Goal: Information Seeking & Learning: Learn about a topic

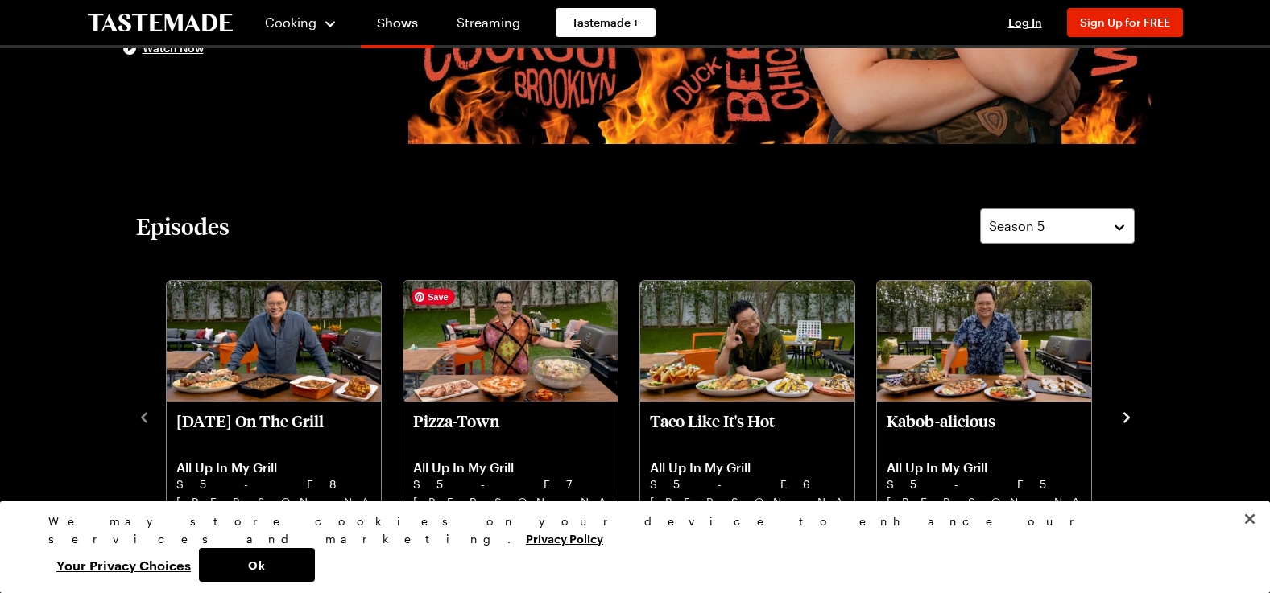
scroll to position [483, 0]
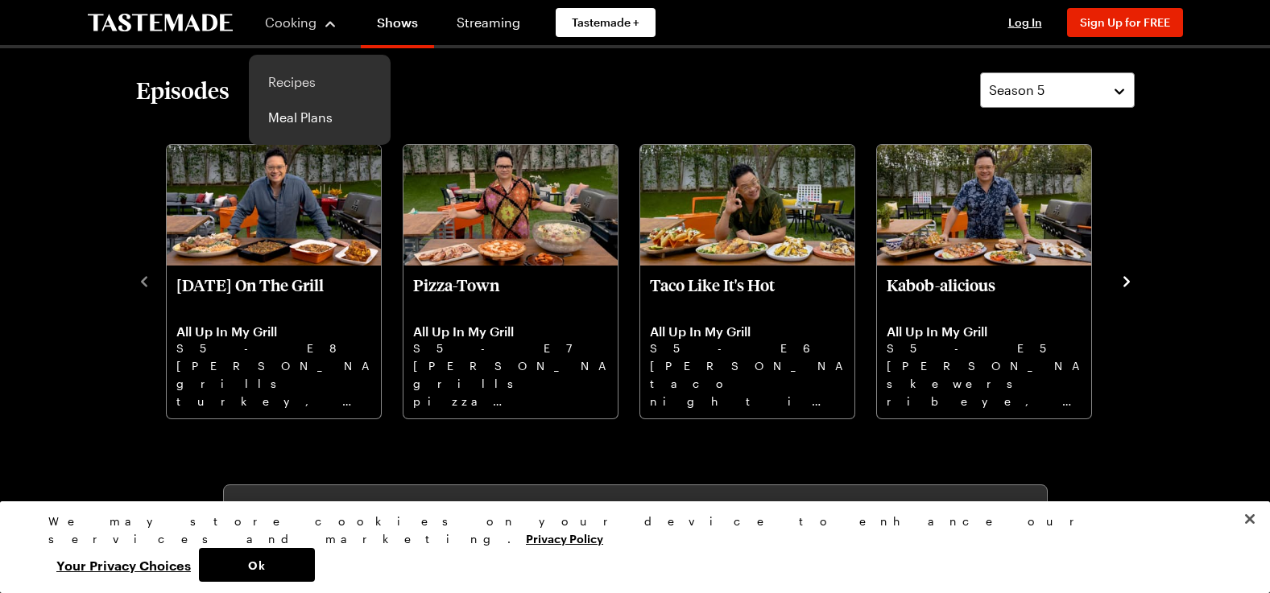
click at [293, 83] on link "Recipes" at bounding box center [319, 81] width 122 height 35
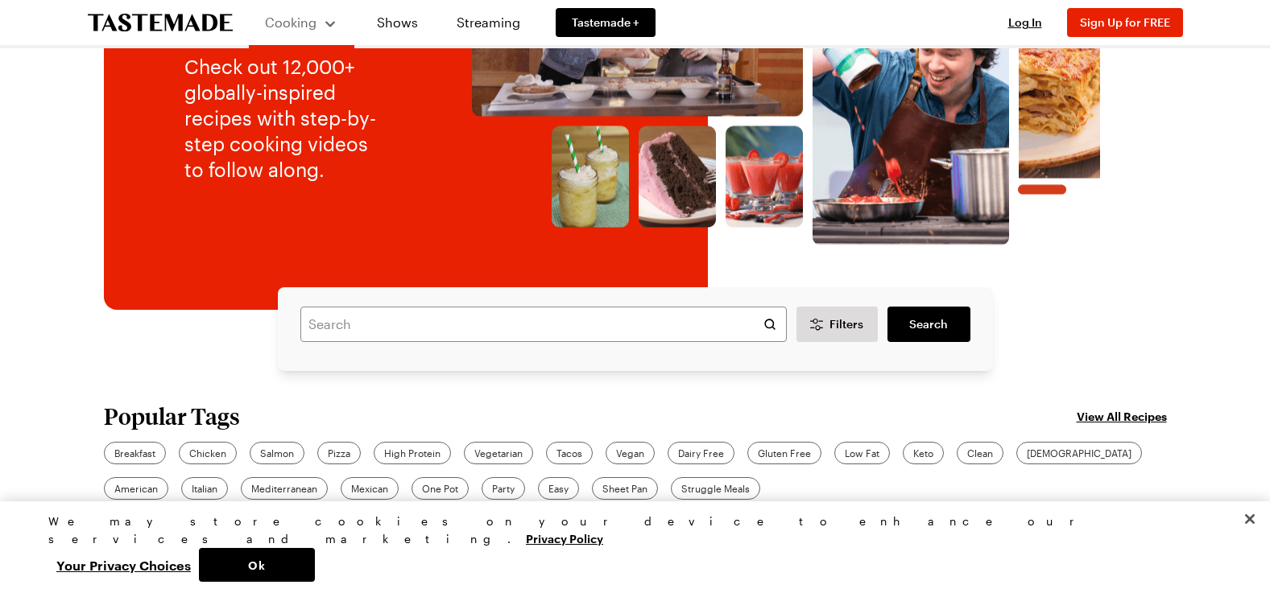
scroll to position [268, 0]
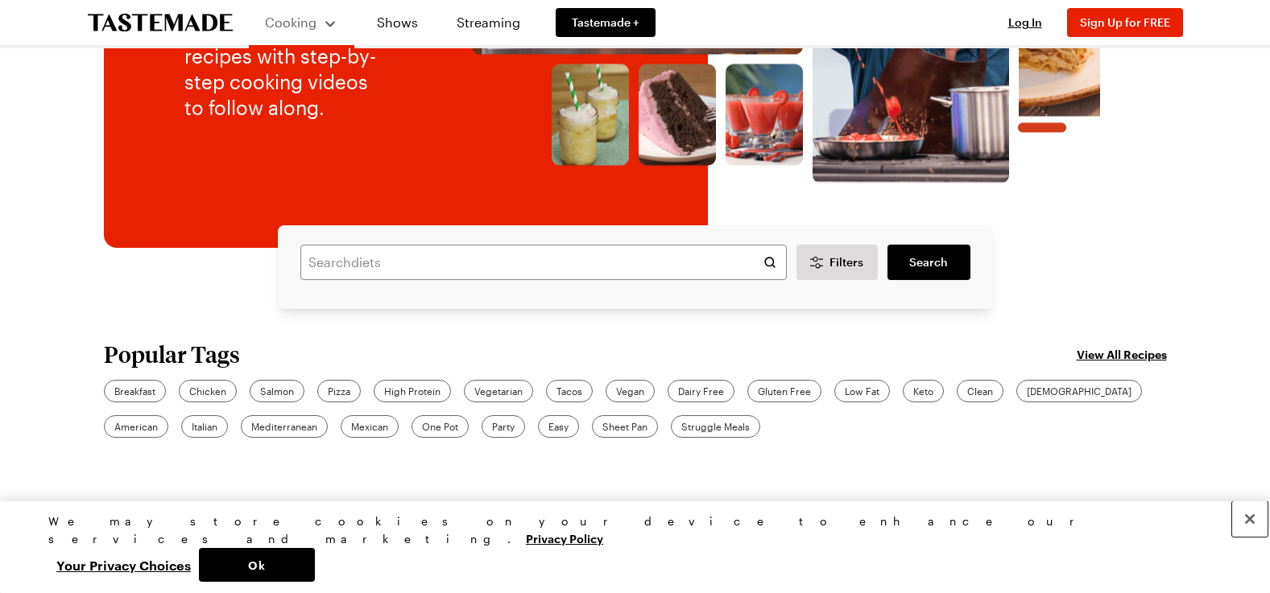
click at [1248, 537] on button "Close" at bounding box center [1249, 519] width 35 height 35
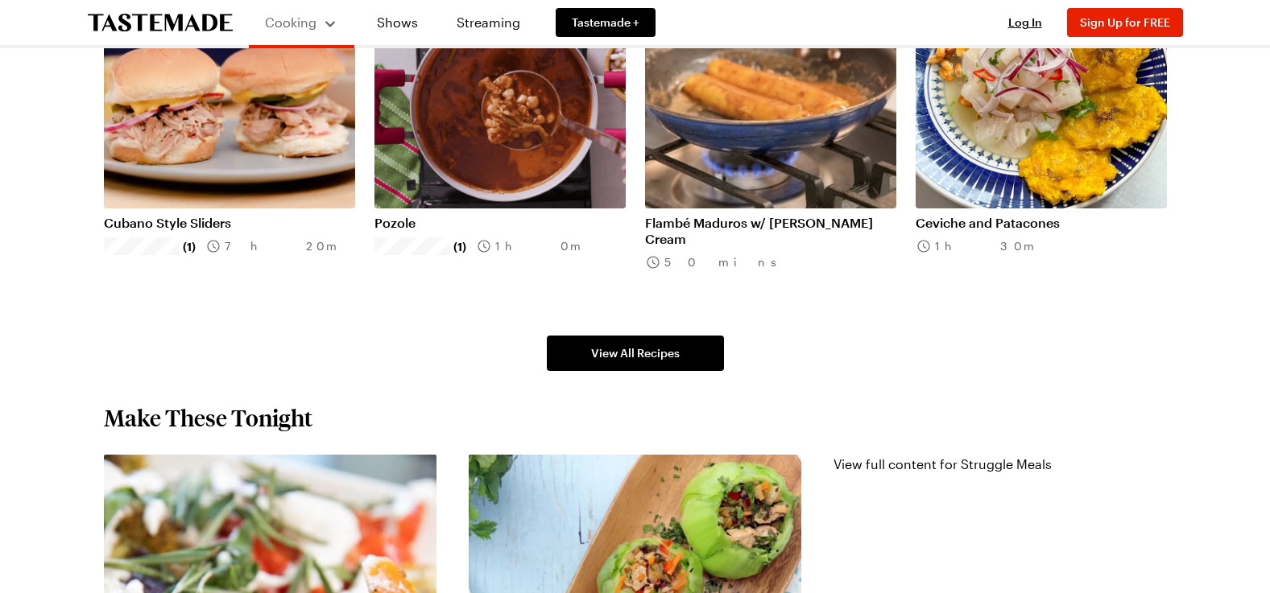
scroll to position [1234, 0]
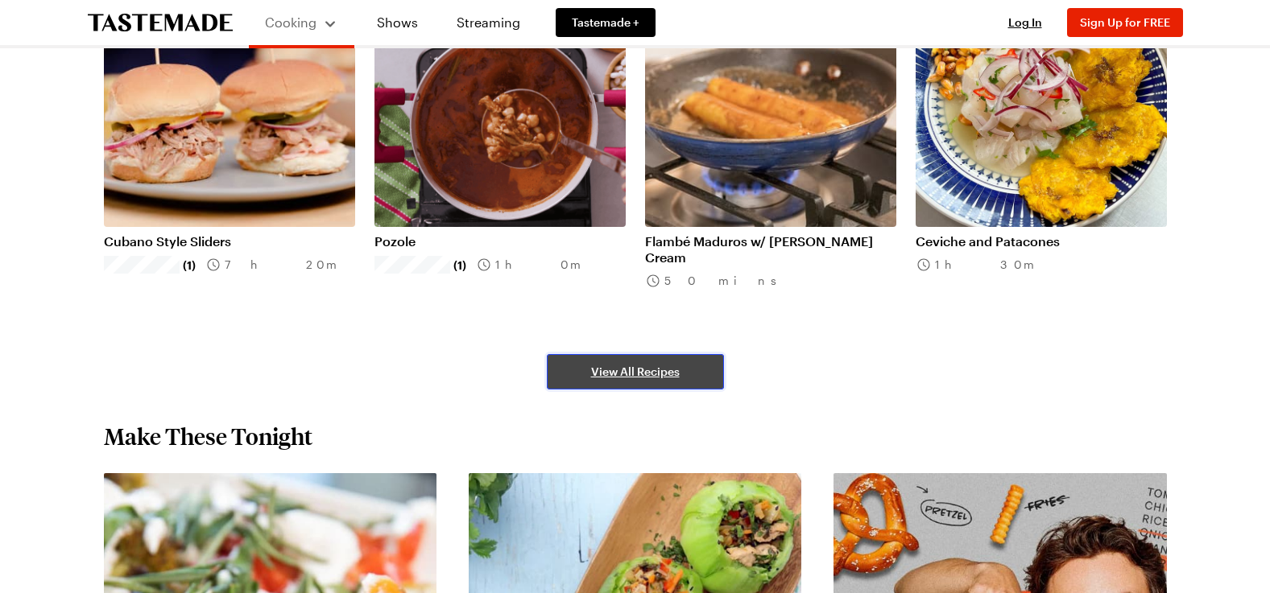
click at [667, 374] on span "View All Recipes" at bounding box center [635, 372] width 89 height 16
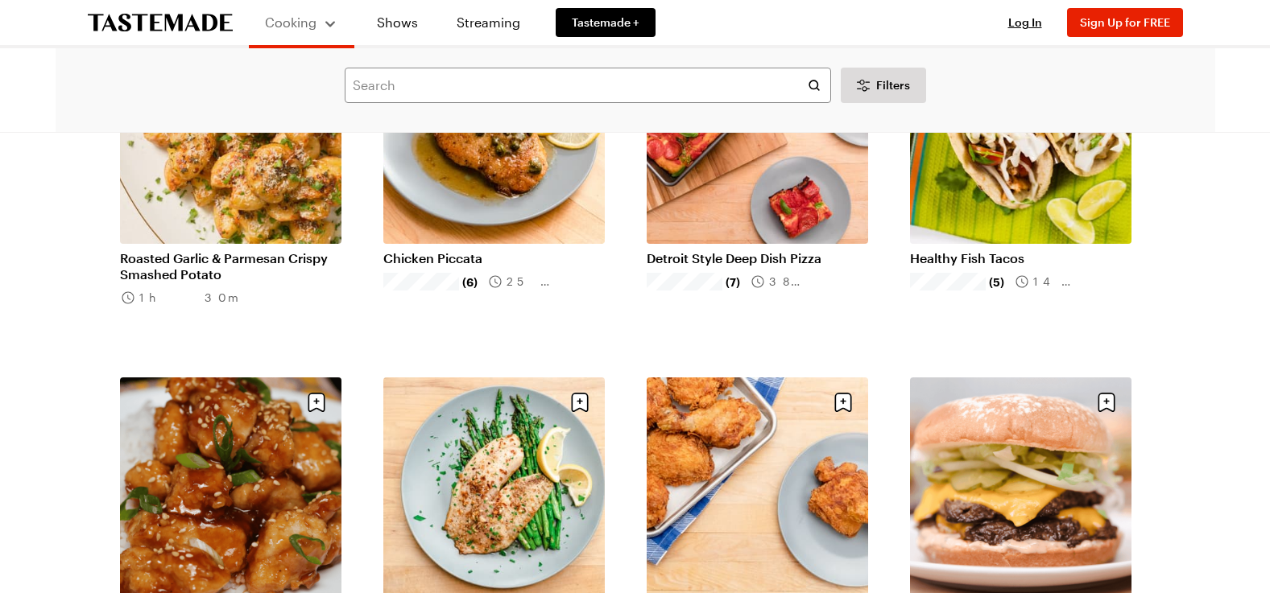
scroll to position [1610, 0]
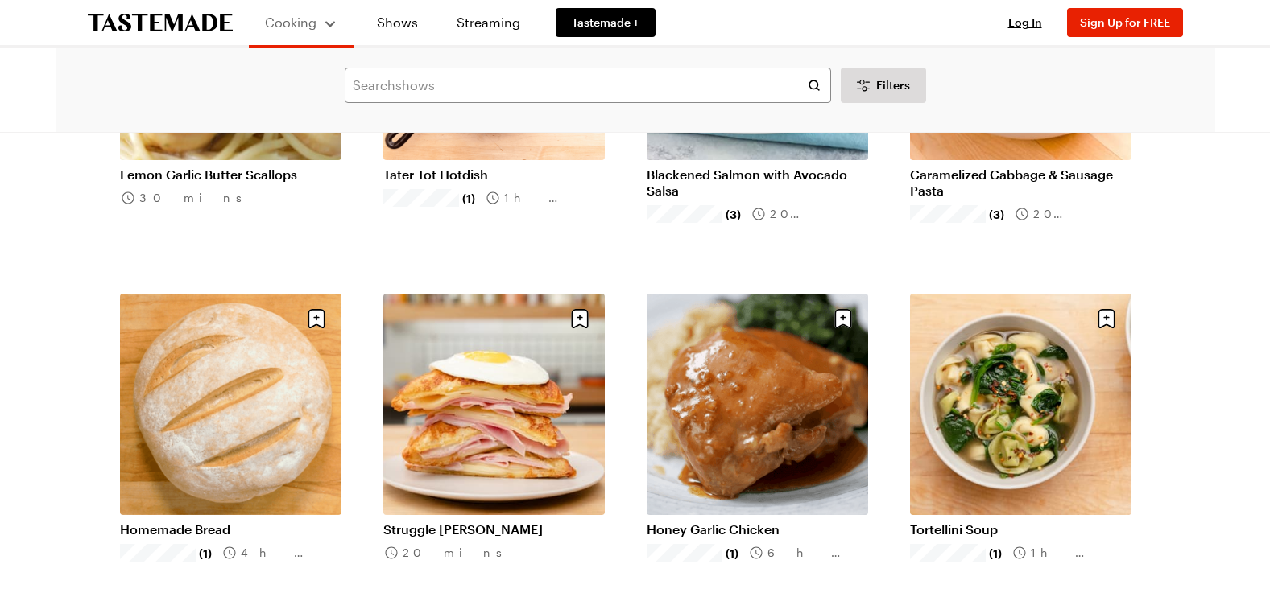
scroll to position [3864, 0]
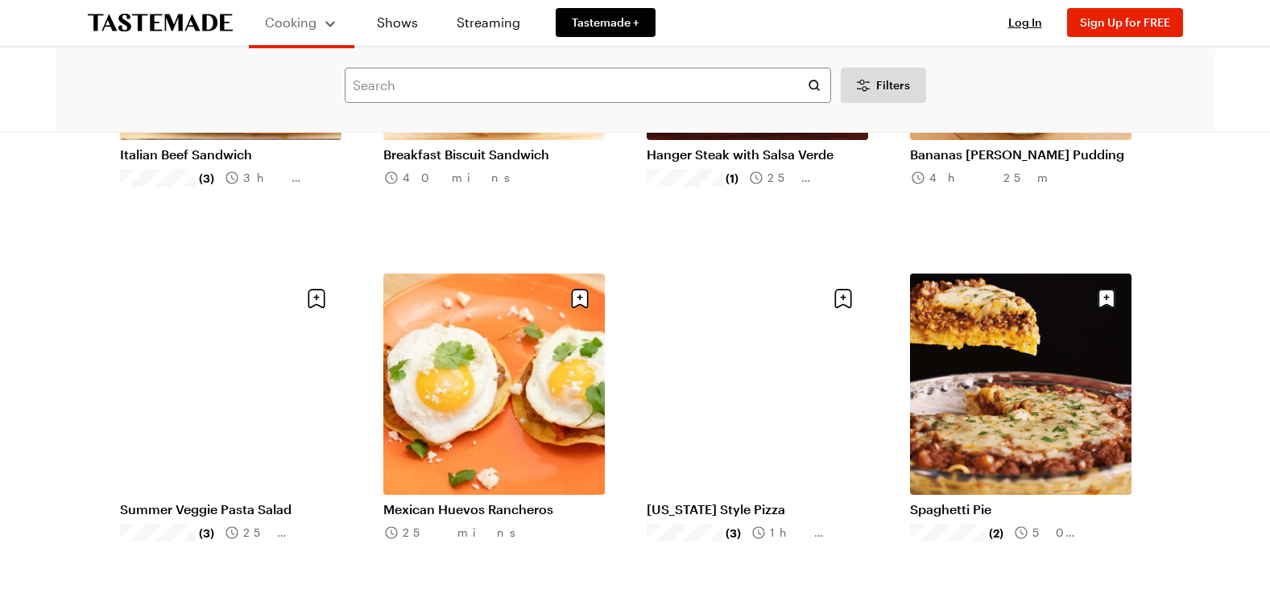
scroll to position [6011, 0]
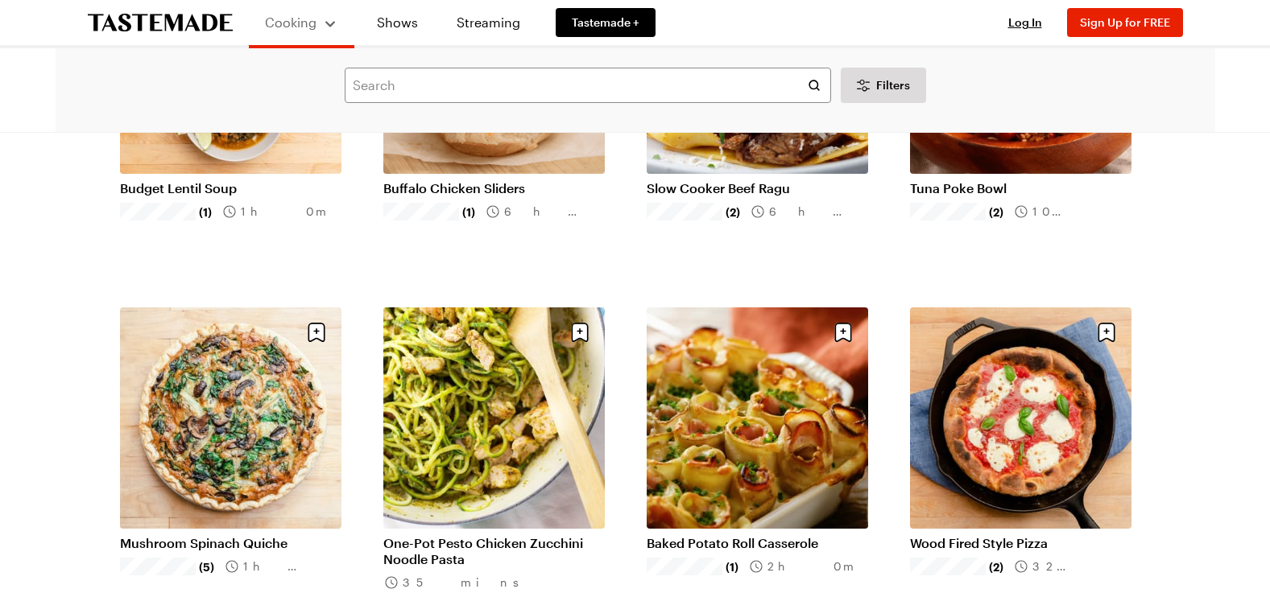
scroll to position [8104, 0]
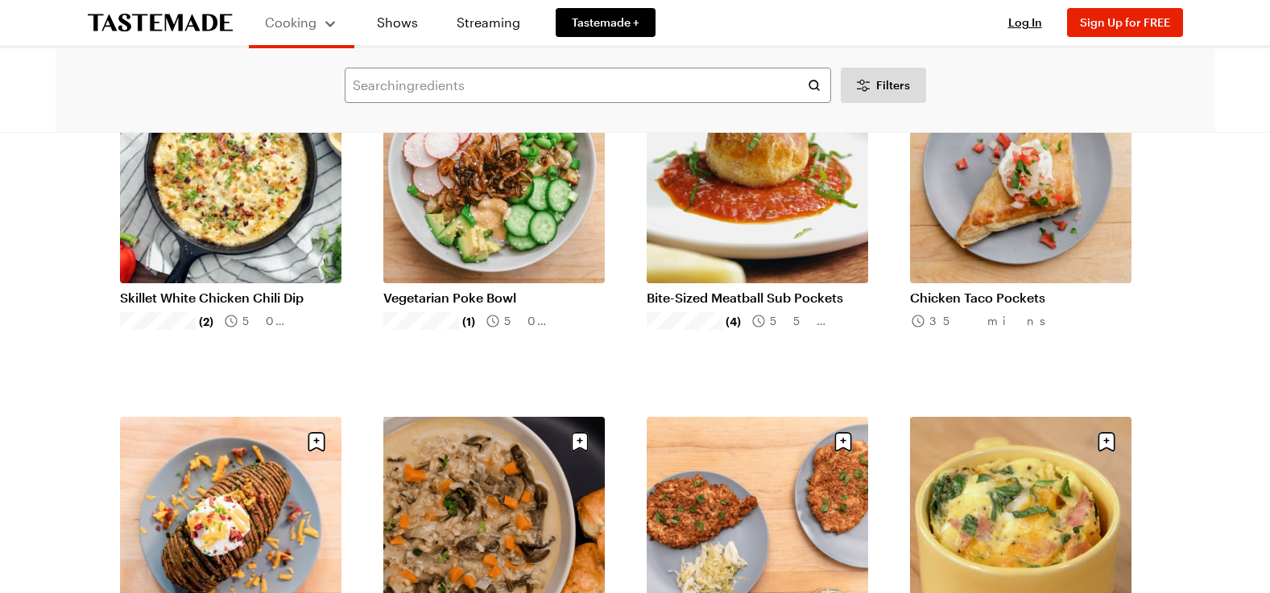
scroll to position [10143, 0]
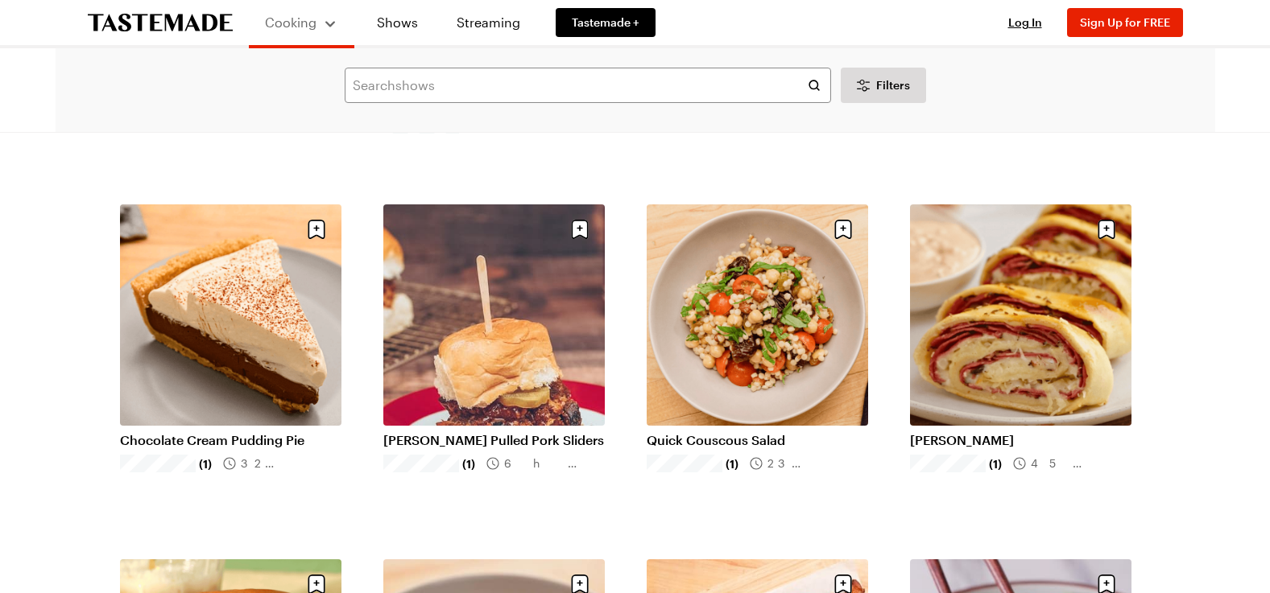
scroll to position [10734, 0]
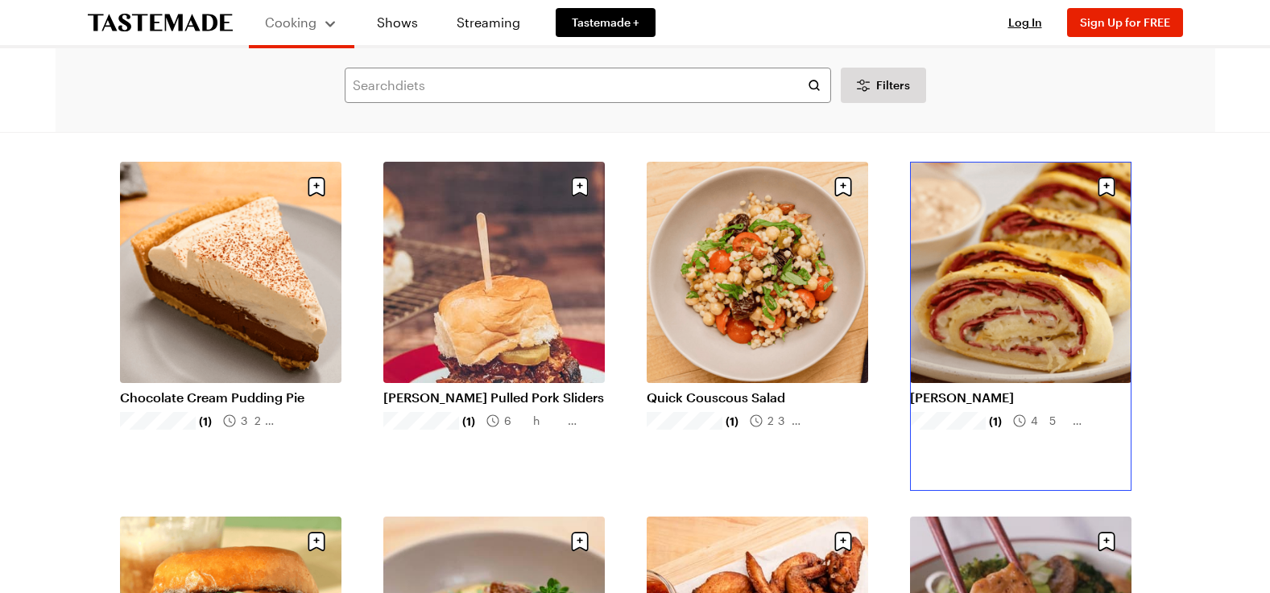
click at [989, 390] on link "Reuben Stromboli" at bounding box center [1020, 398] width 221 height 16
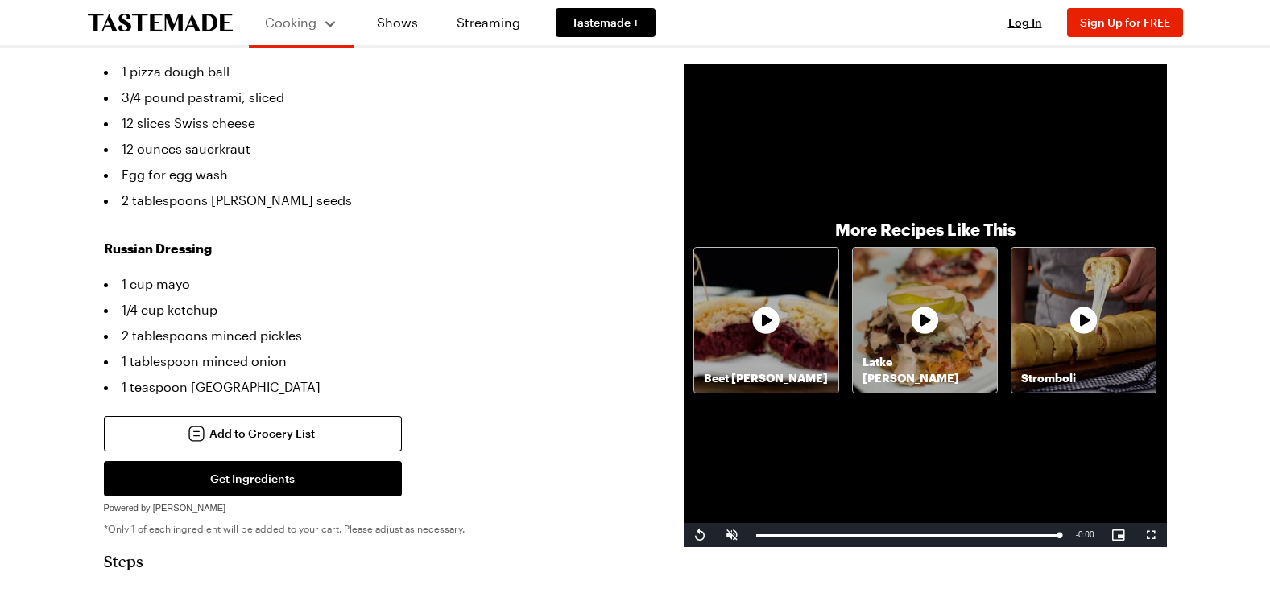
scroll to position [483, 0]
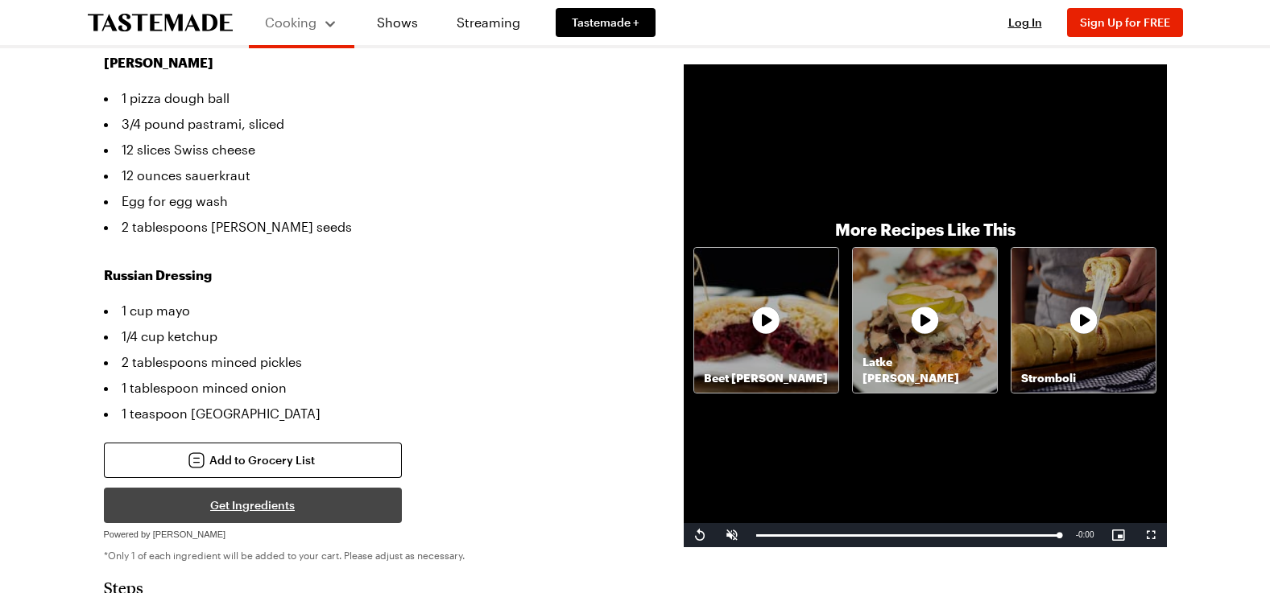
click at [281, 488] on button "Get Ingredients" at bounding box center [253, 505] width 298 height 35
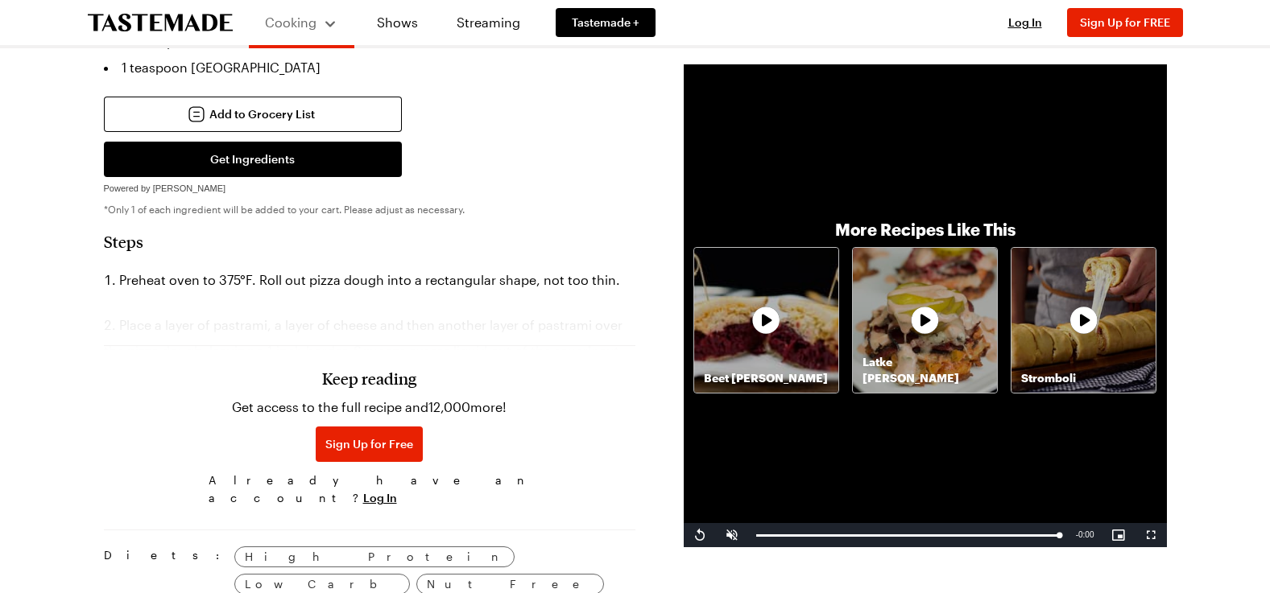
scroll to position [966, 0]
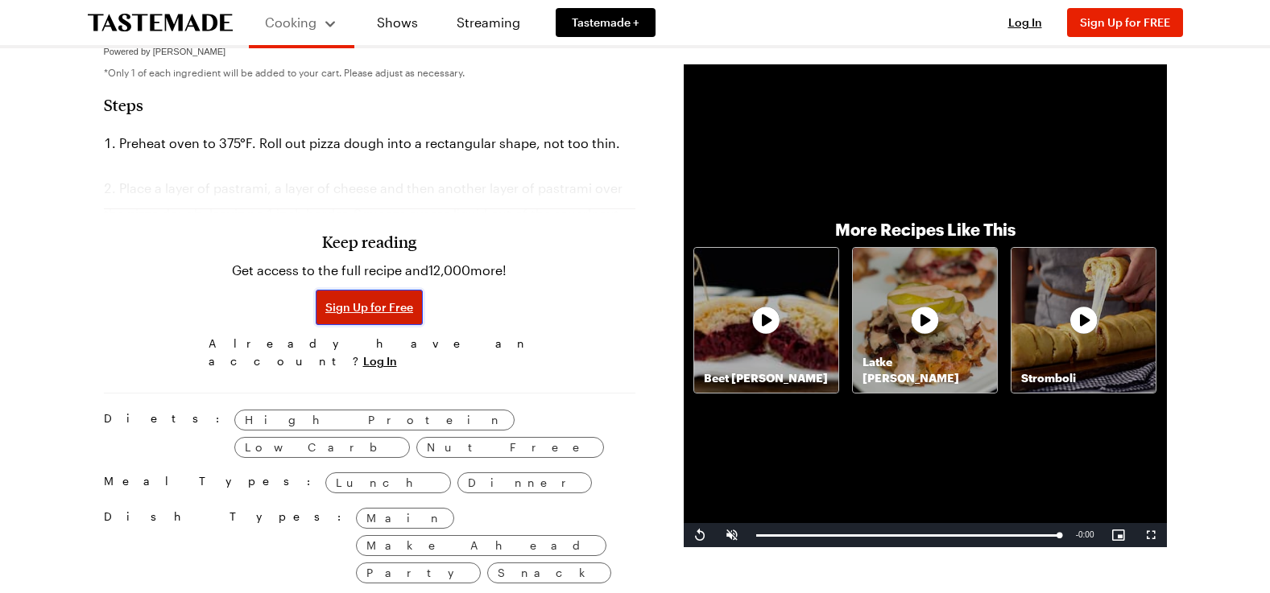
click at [366, 299] on span "Sign Up for Free" at bounding box center [369, 307] width 88 height 16
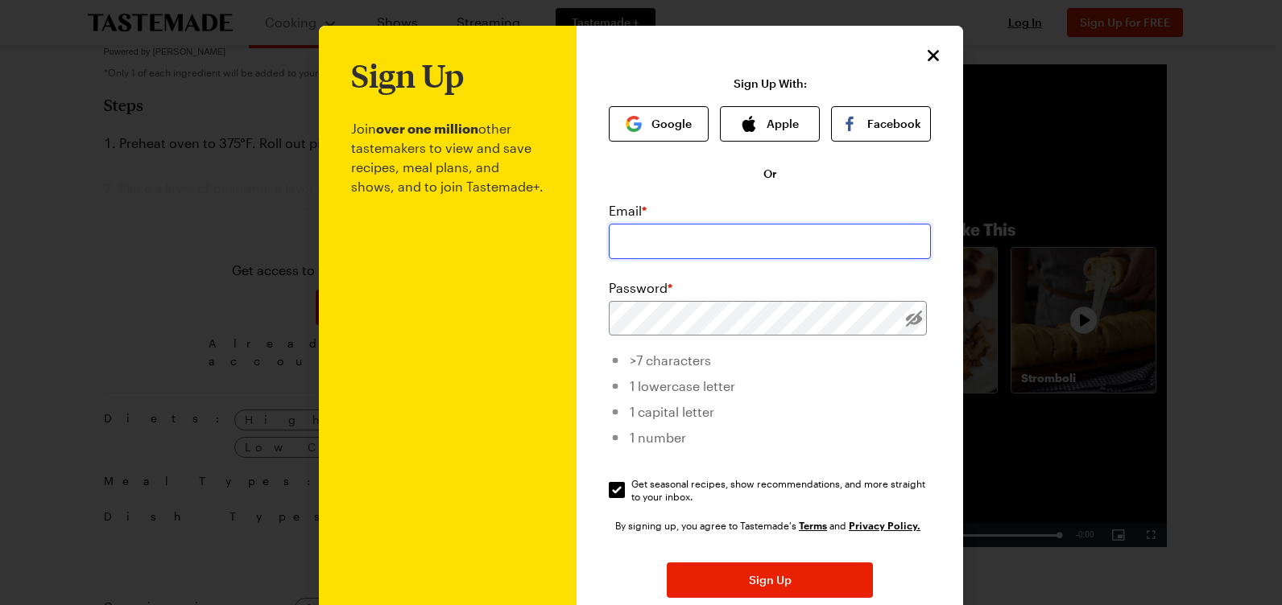
click at [651, 242] on input "email" at bounding box center [770, 241] width 322 height 35
type input "luckymail09@gmail.com"
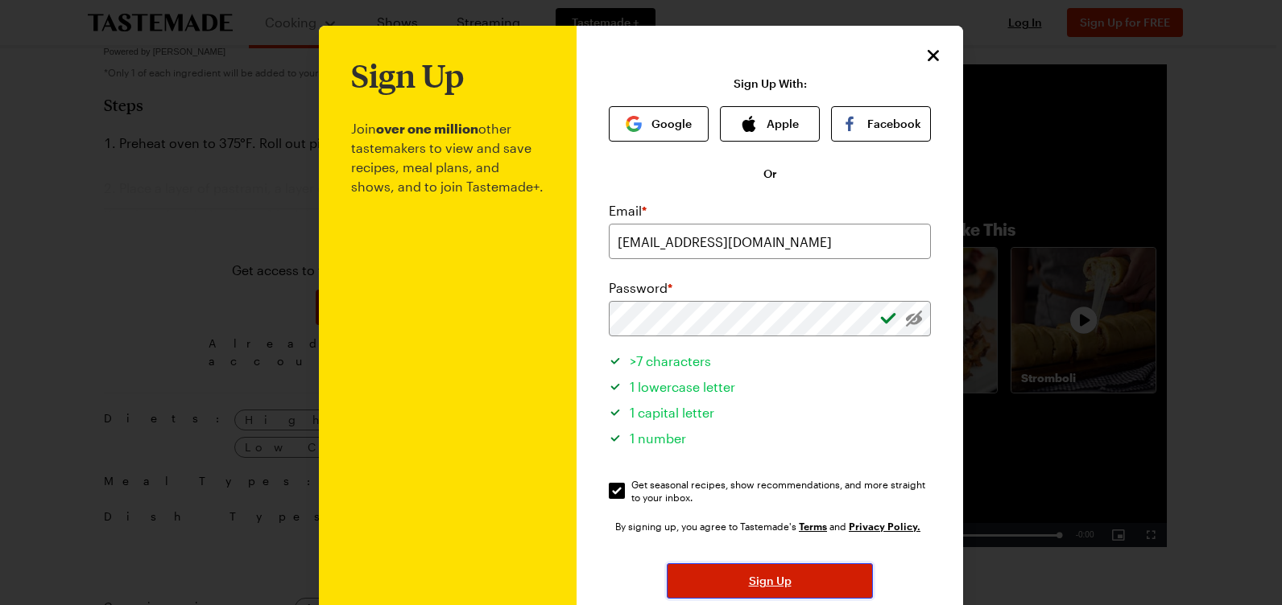
click at [758, 583] on span "Sign Up" at bounding box center [770, 581] width 43 height 16
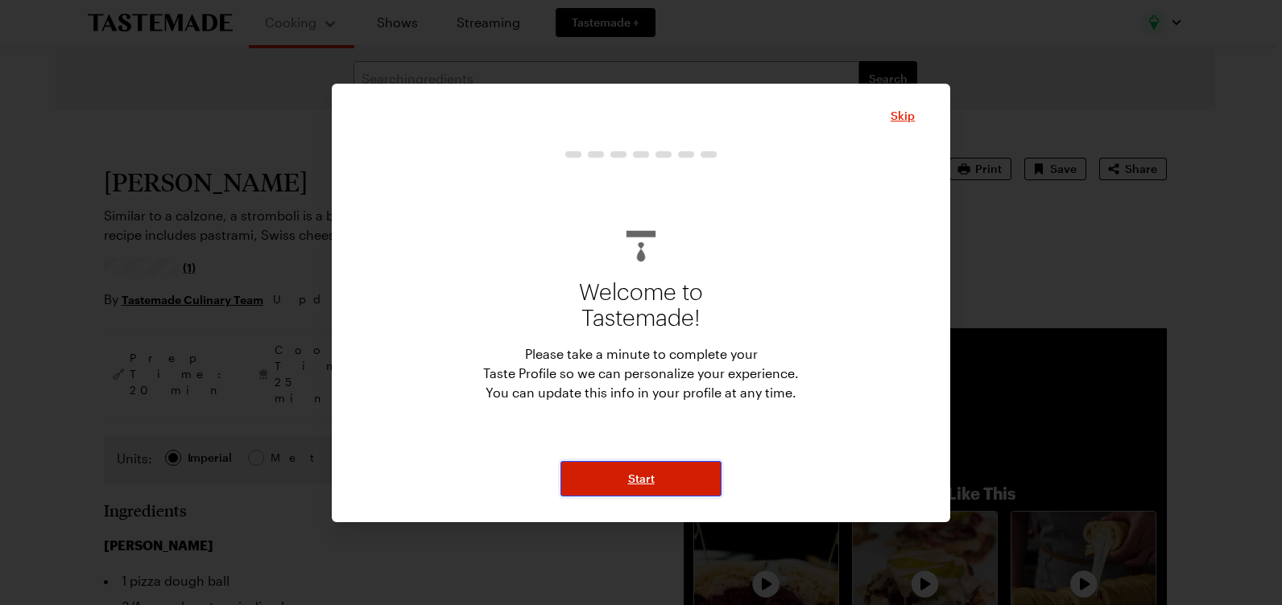
click at [678, 464] on button "Start" at bounding box center [640, 478] width 161 height 35
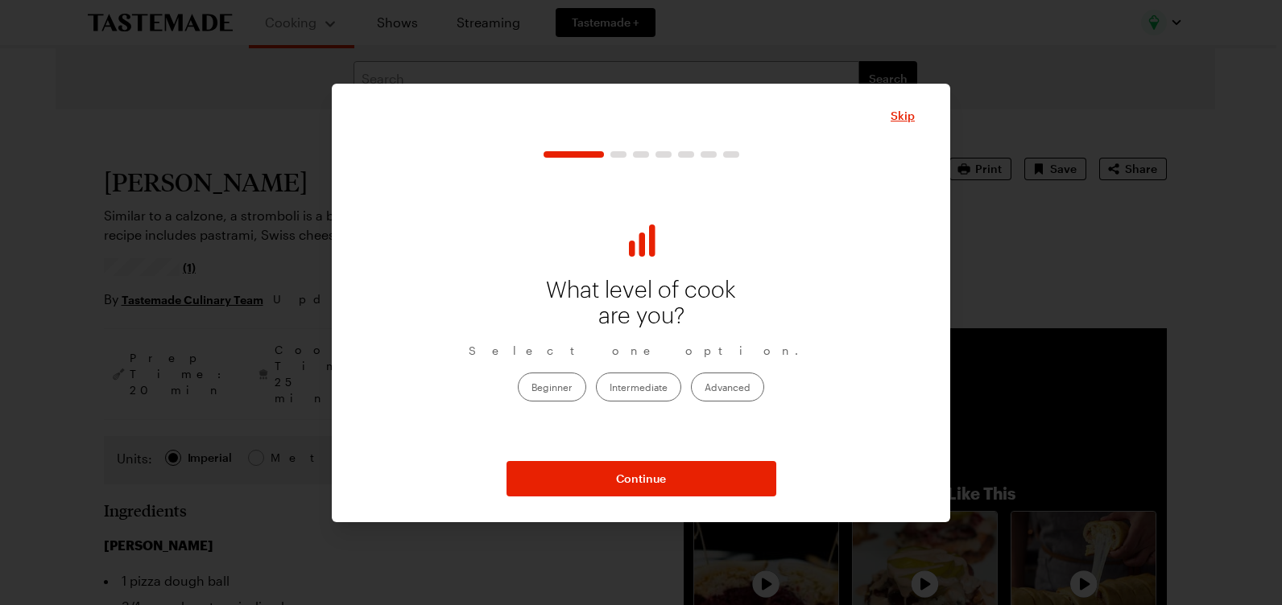
drag, startPoint x: 719, startPoint y: 384, endPoint x: 716, endPoint y: 392, distance: 8.7
click at [718, 384] on label "Advanced" at bounding box center [727, 387] width 73 height 29
click at [704, 389] on input "Advanced" at bounding box center [704, 389] width 0 height 0
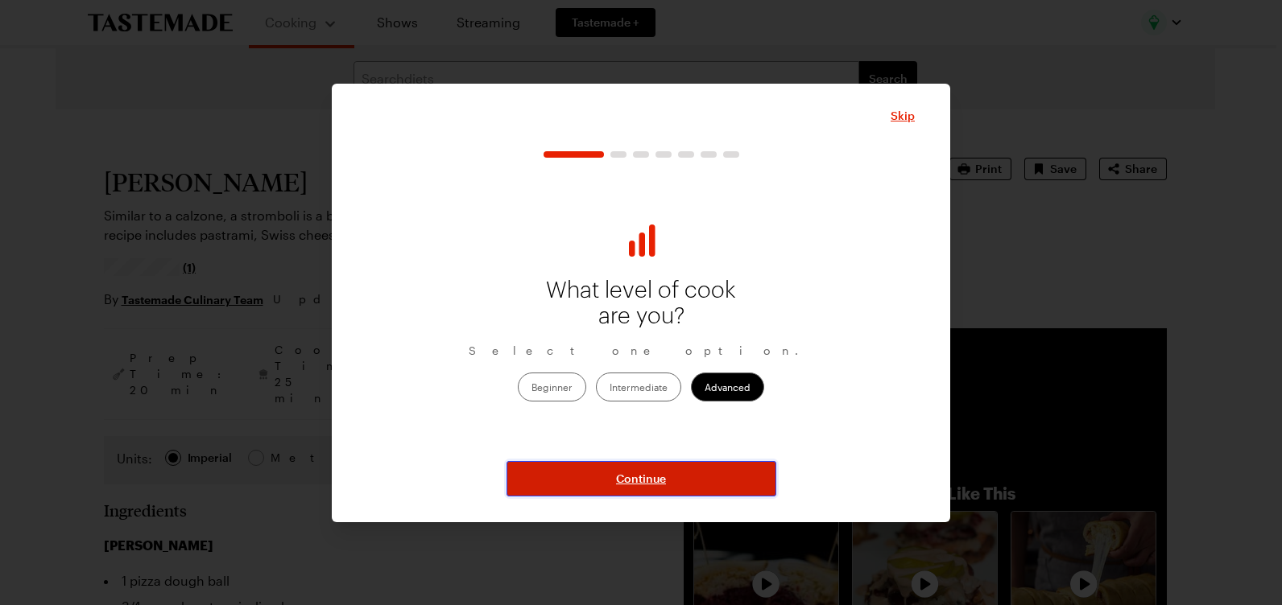
click at [692, 484] on button "Continue" at bounding box center [641, 478] width 270 height 35
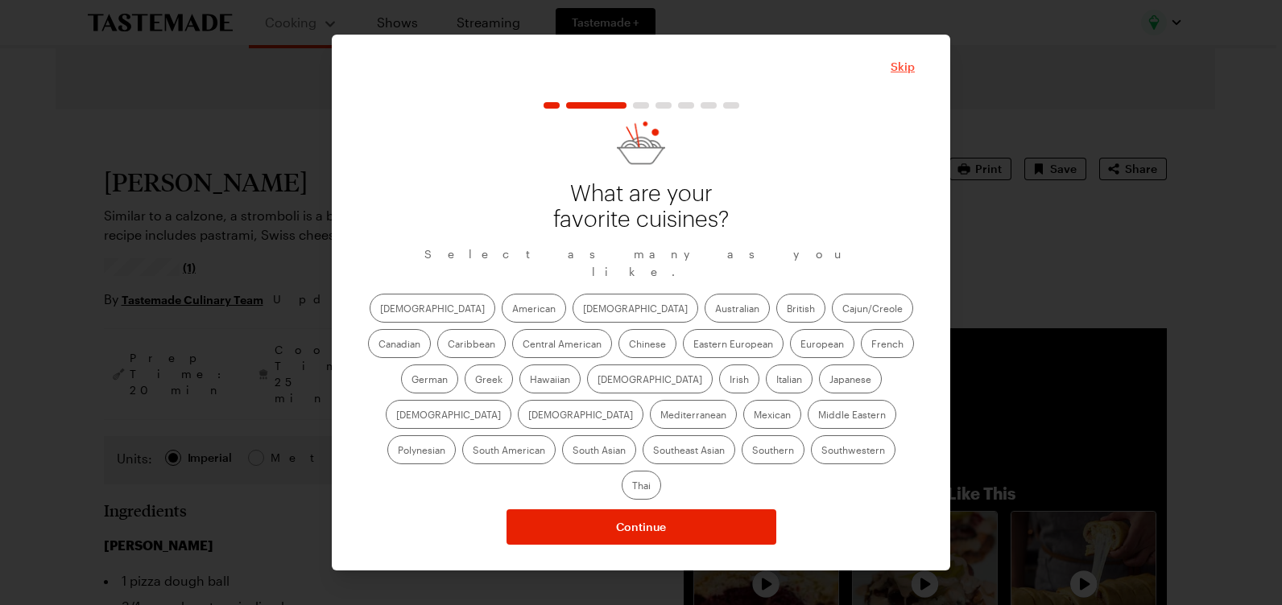
click at [904, 75] on span "Skip" at bounding box center [902, 67] width 24 height 16
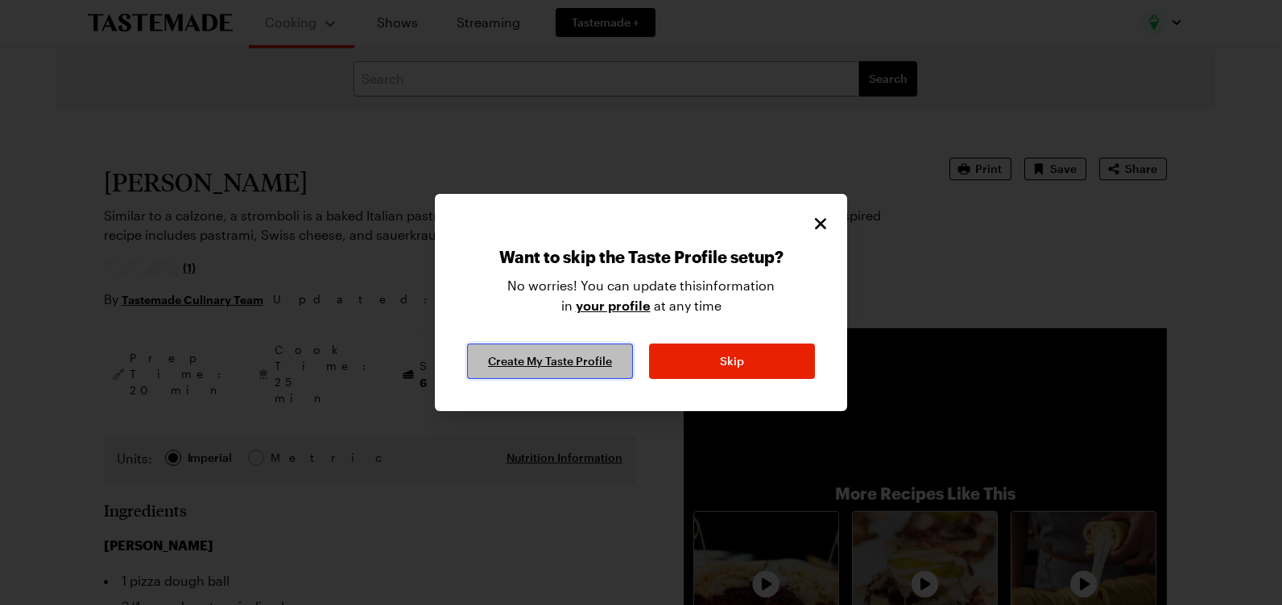
click at [577, 360] on span "Create My Taste Profile" at bounding box center [550, 361] width 124 height 16
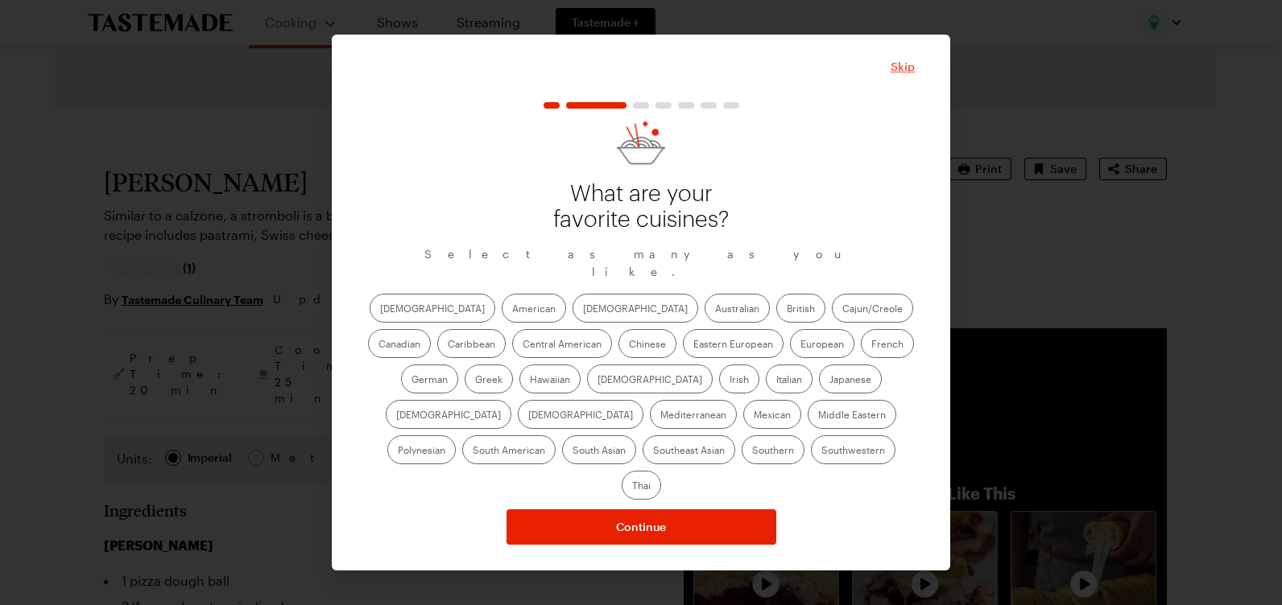
click at [901, 75] on span "Skip" at bounding box center [902, 67] width 24 height 16
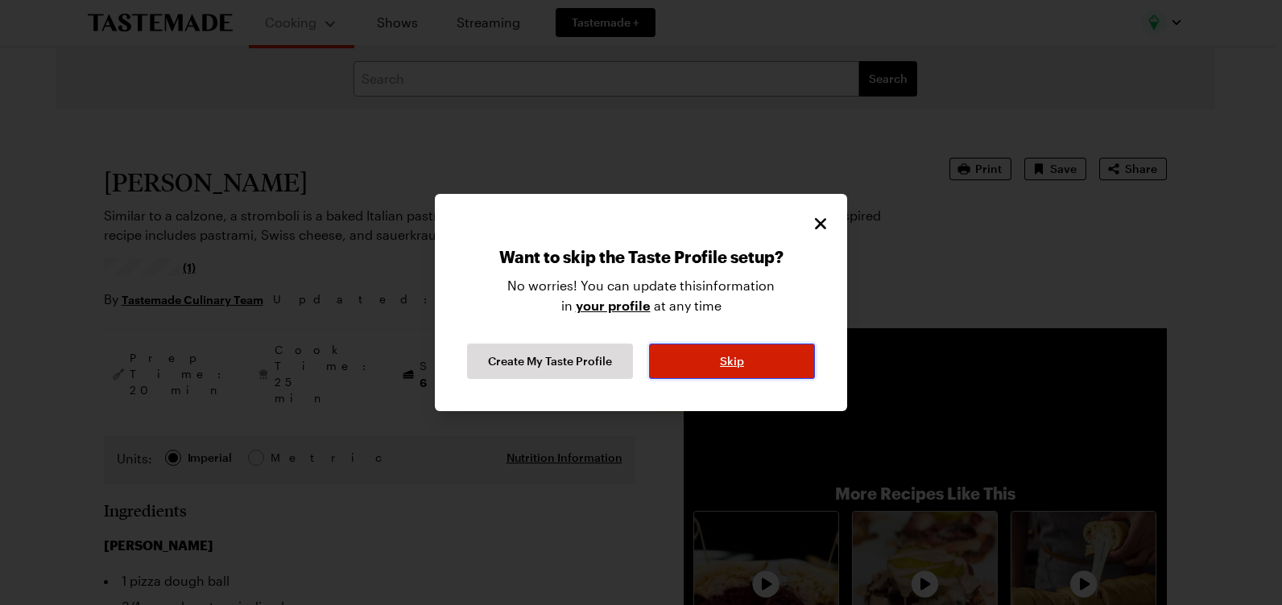
click at [783, 361] on button "Skip" at bounding box center [732, 361] width 166 height 35
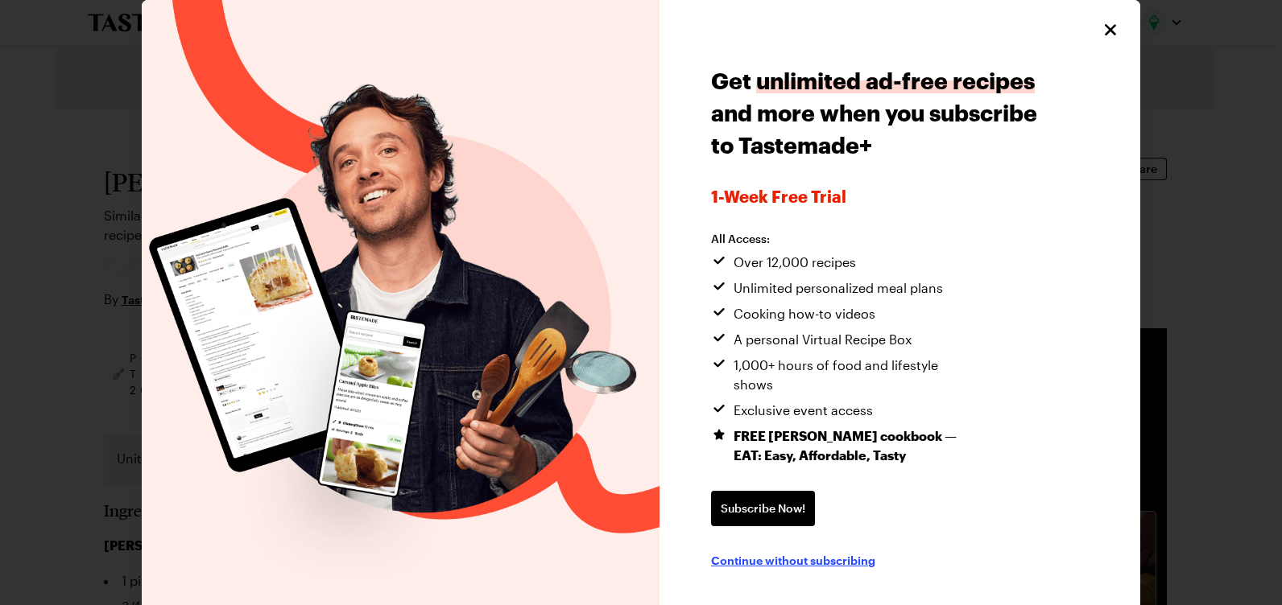
click at [800, 552] on span "Continue without subscribing" at bounding box center [793, 560] width 164 height 16
type textarea "x"
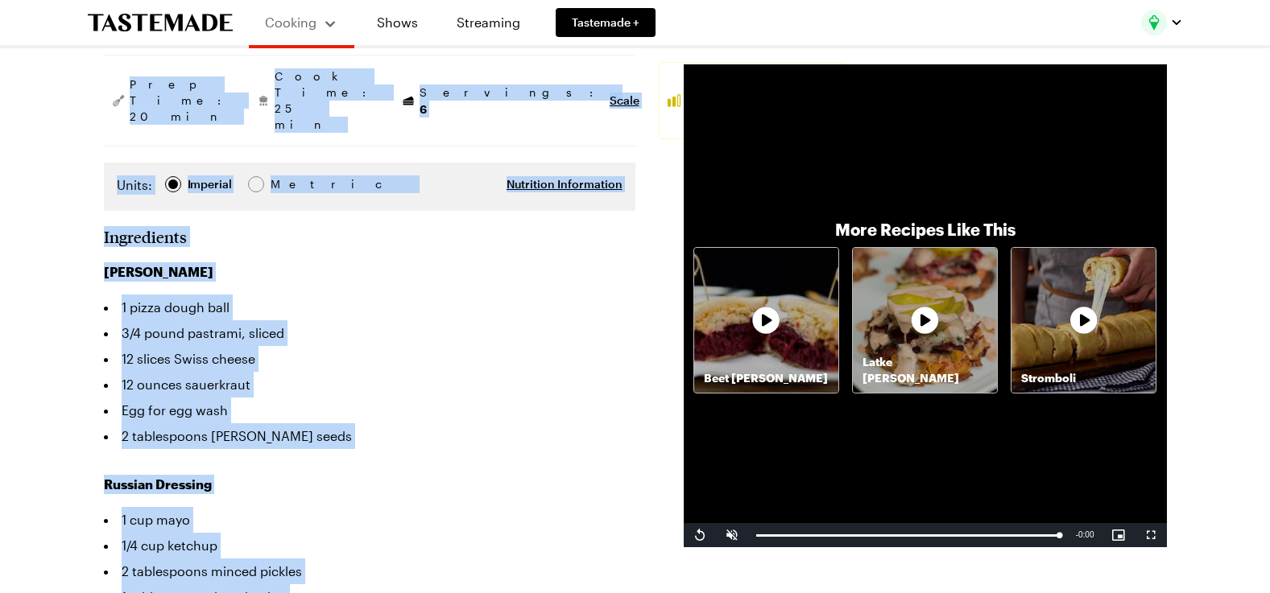
scroll to position [261, 0]
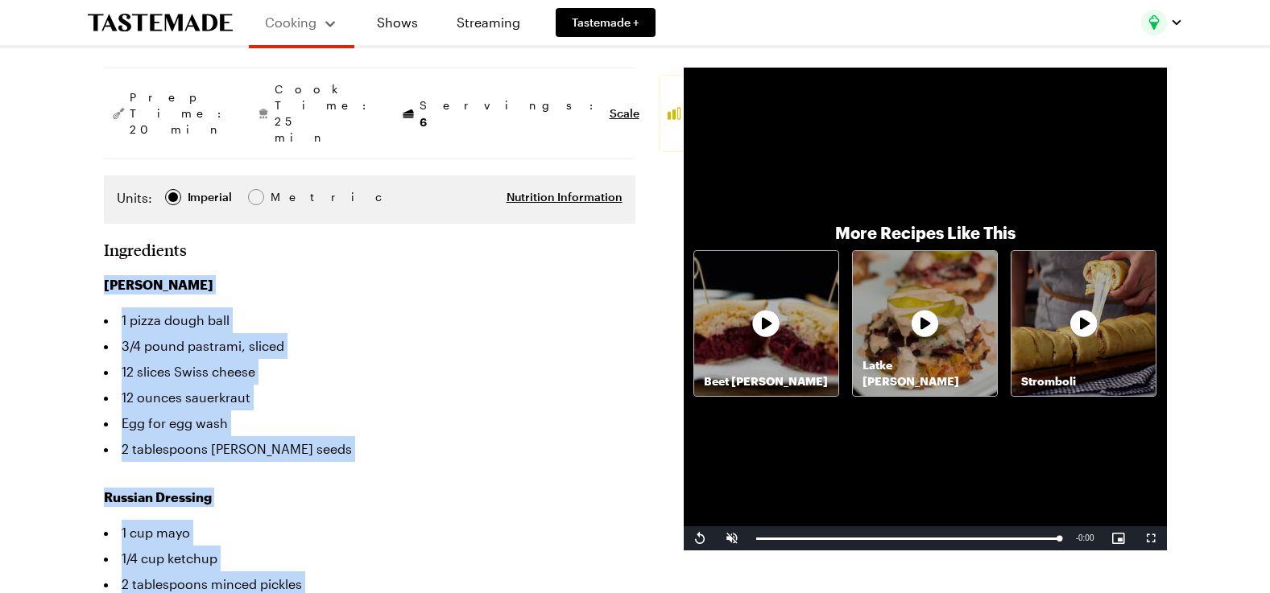
drag, startPoint x: 552, startPoint y: 344, endPoint x: 85, endPoint y: 242, distance: 478.0
click at [468, 436] on li "2 tablespoons caraway seeds" at bounding box center [369, 449] width 531 height 26
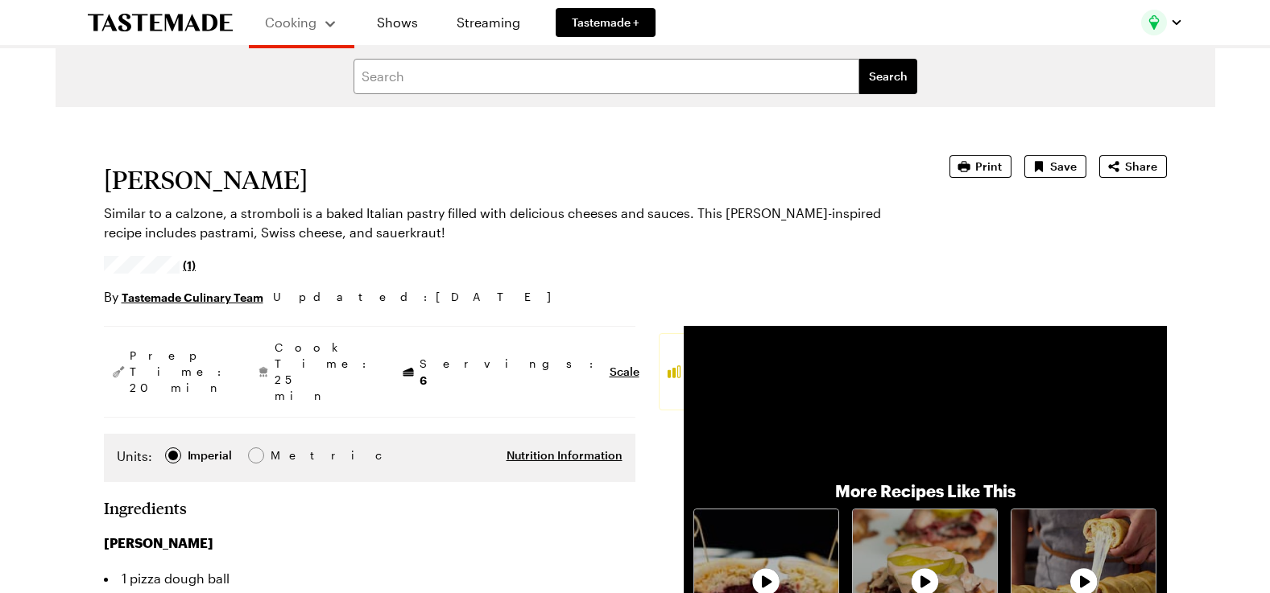
scroll to position [0, 0]
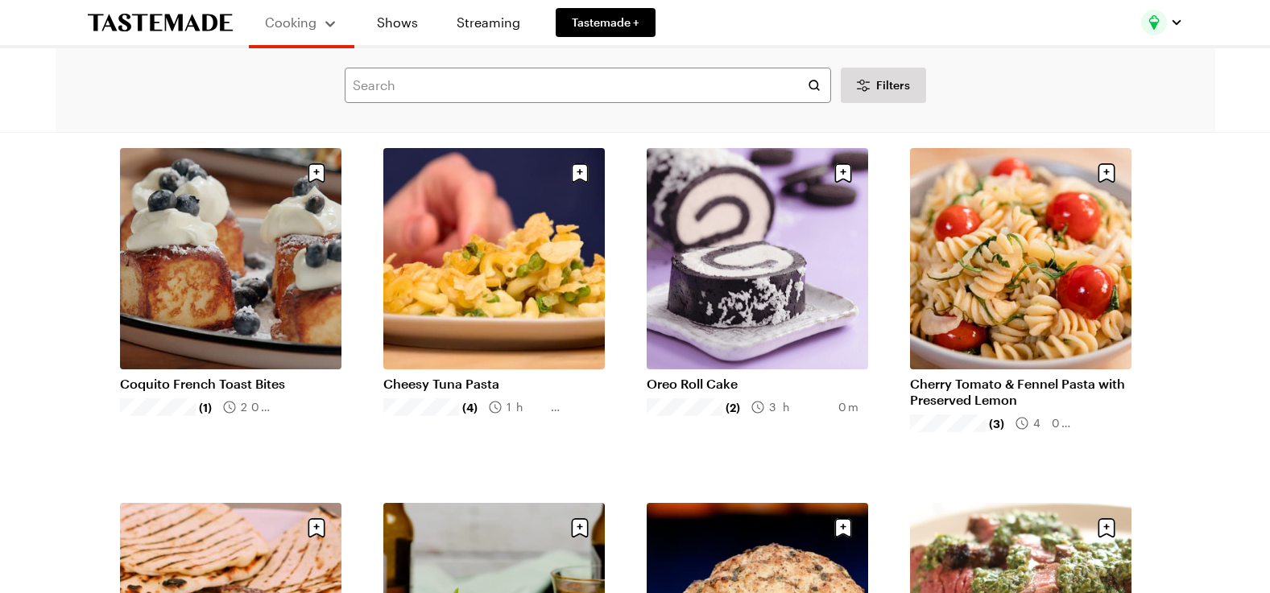
scroll to position [12237, 0]
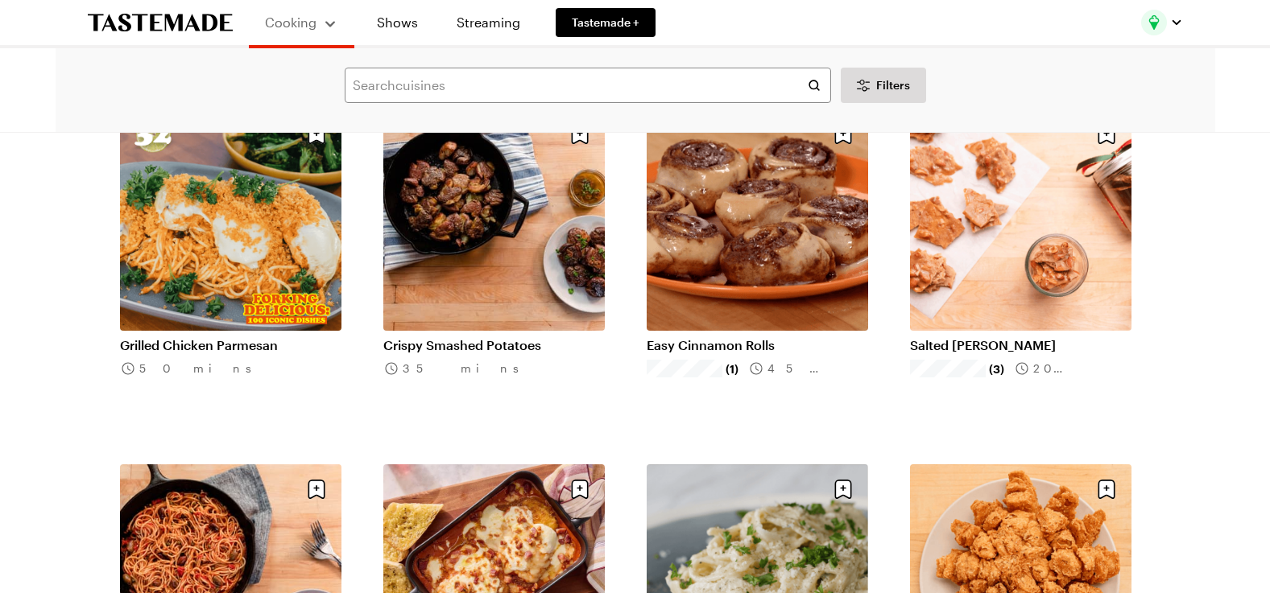
scroll to position [14571, 0]
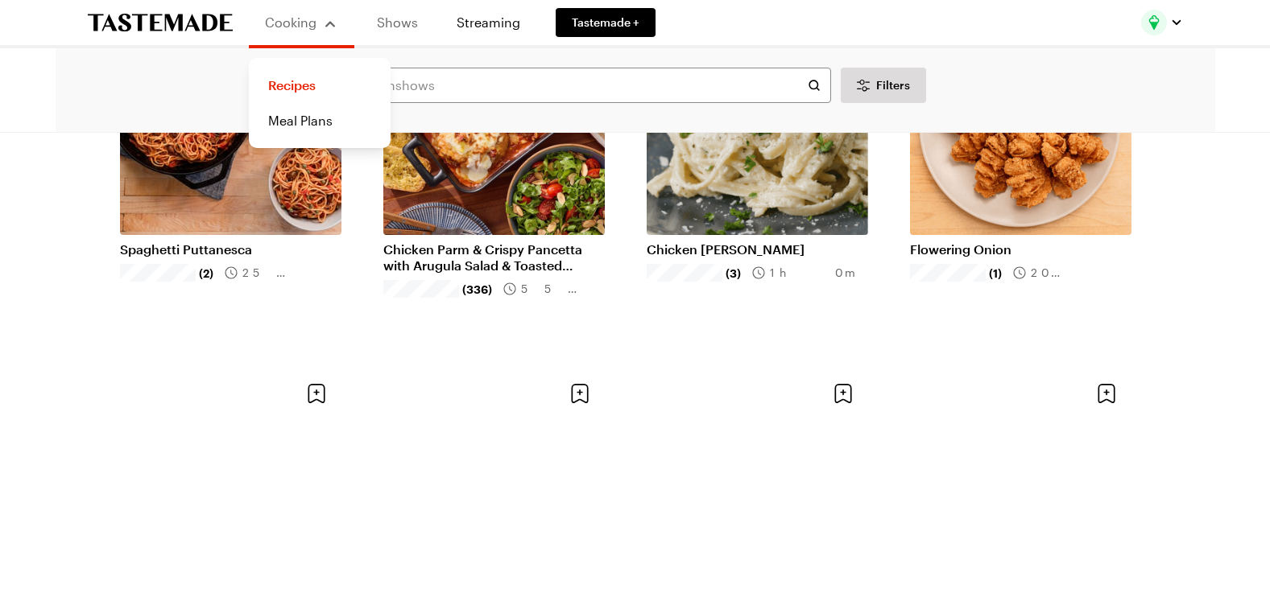
scroll to position [14839, 0]
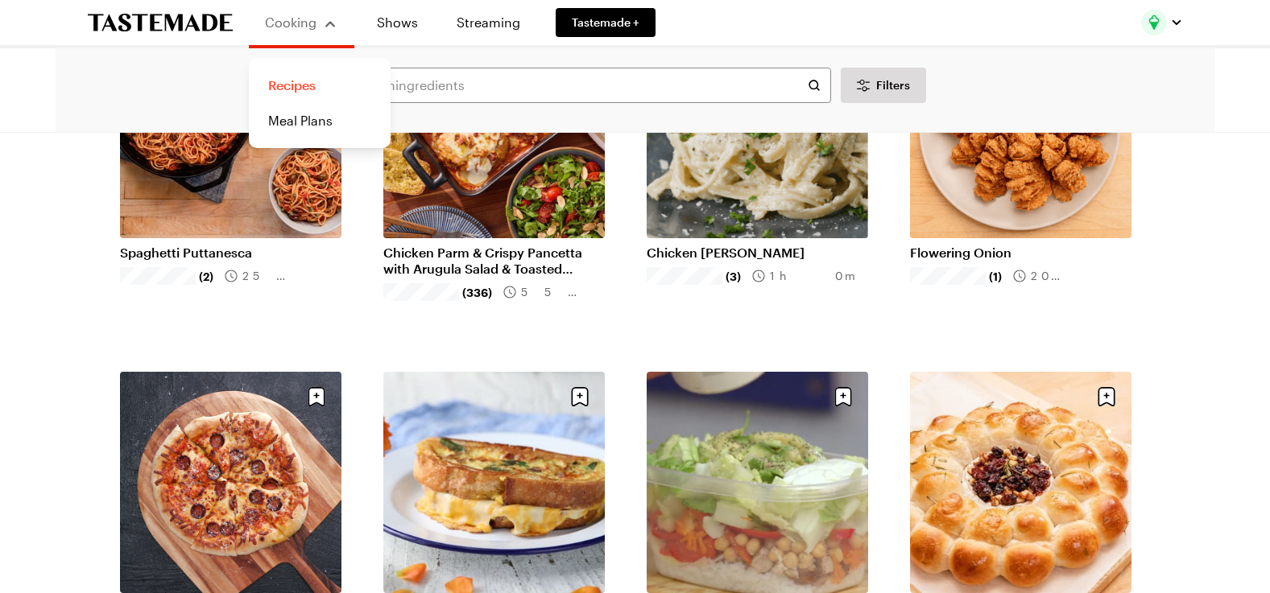
click at [297, 87] on link "Recipes" at bounding box center [319, 85] width 122 height 35
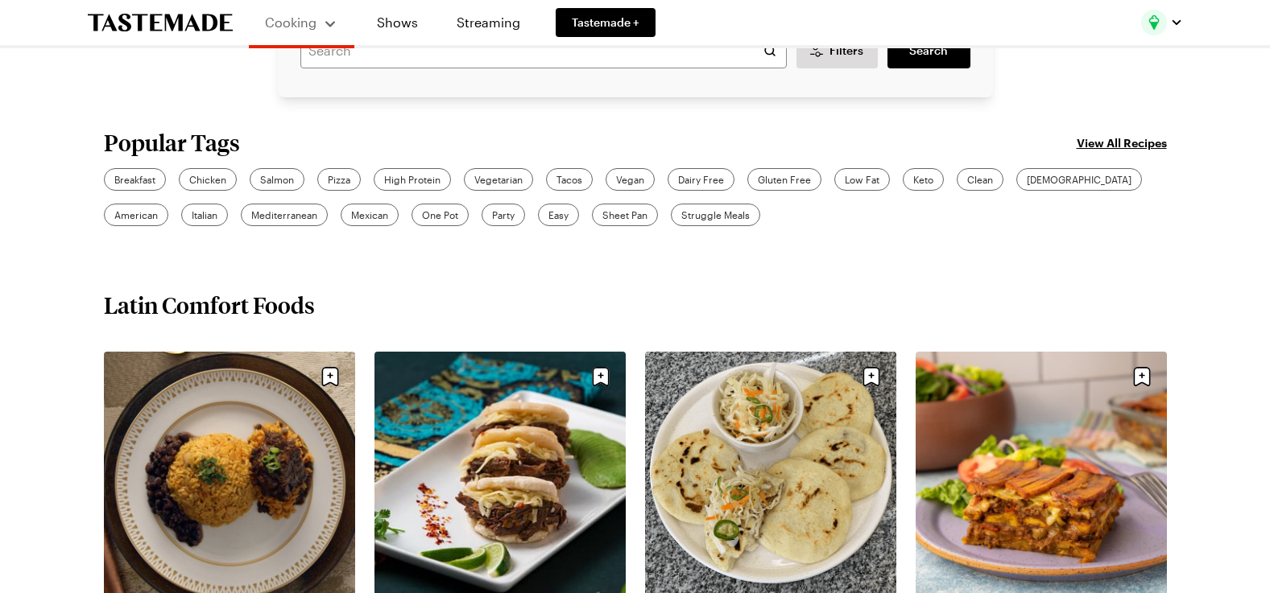
scroll to position [483, 0]
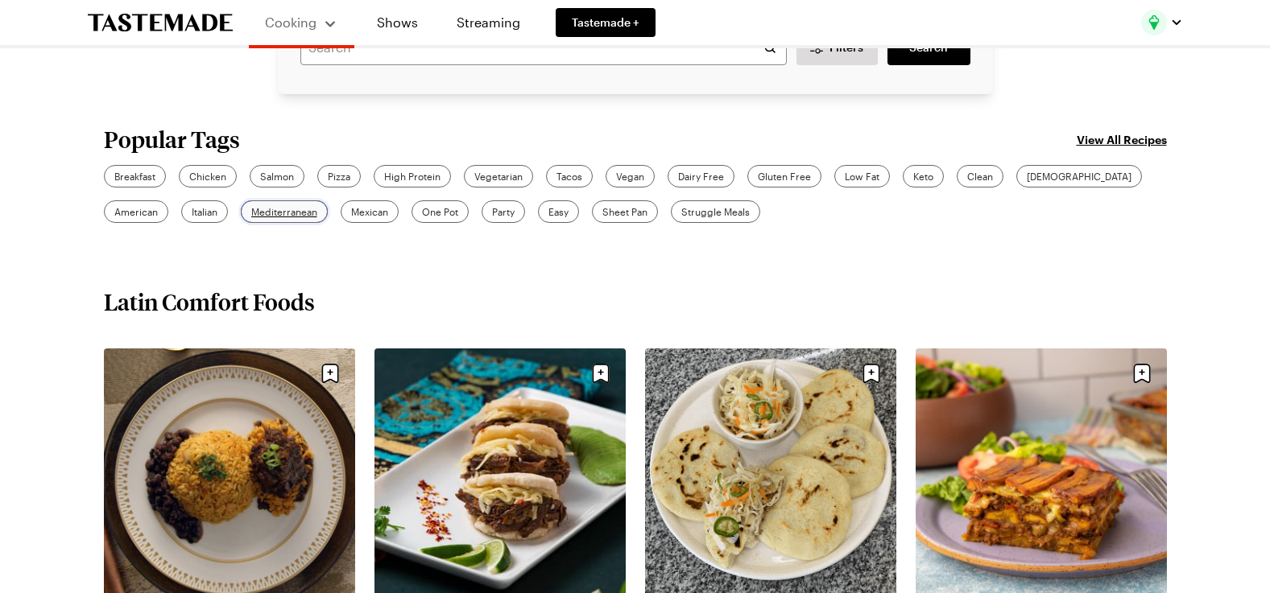
click at [251, 214] on span "Mediterranean" at bounding box center [284, 211] width 66 height 14
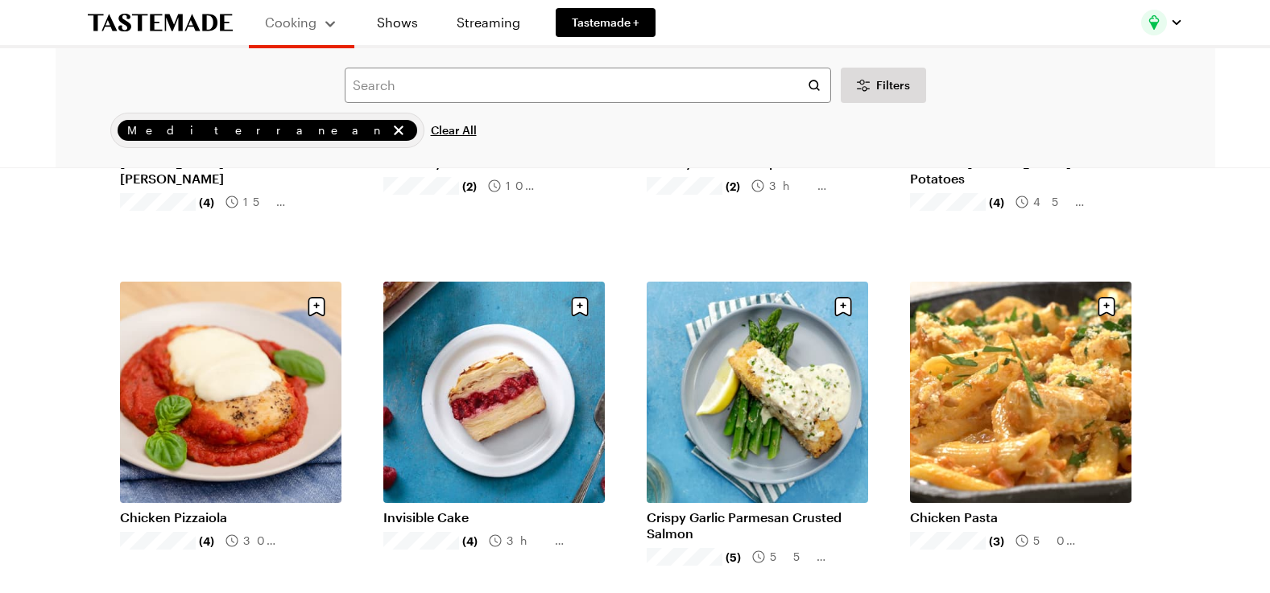
scroll to position [1234, 0]
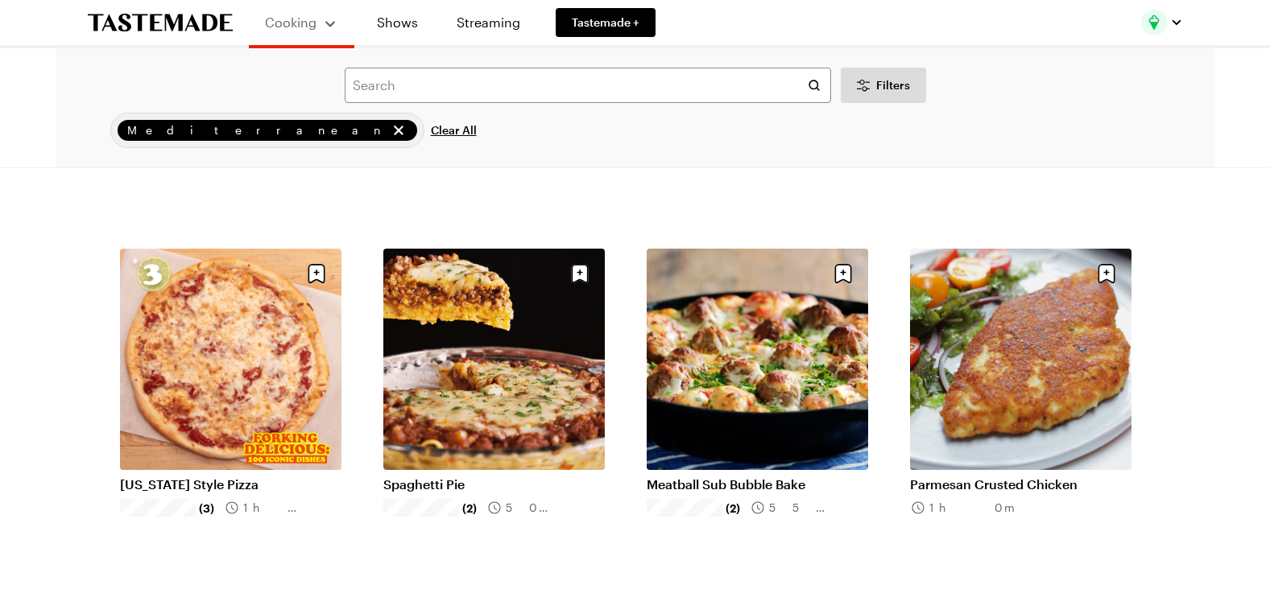
scroll to position [2522, 0]
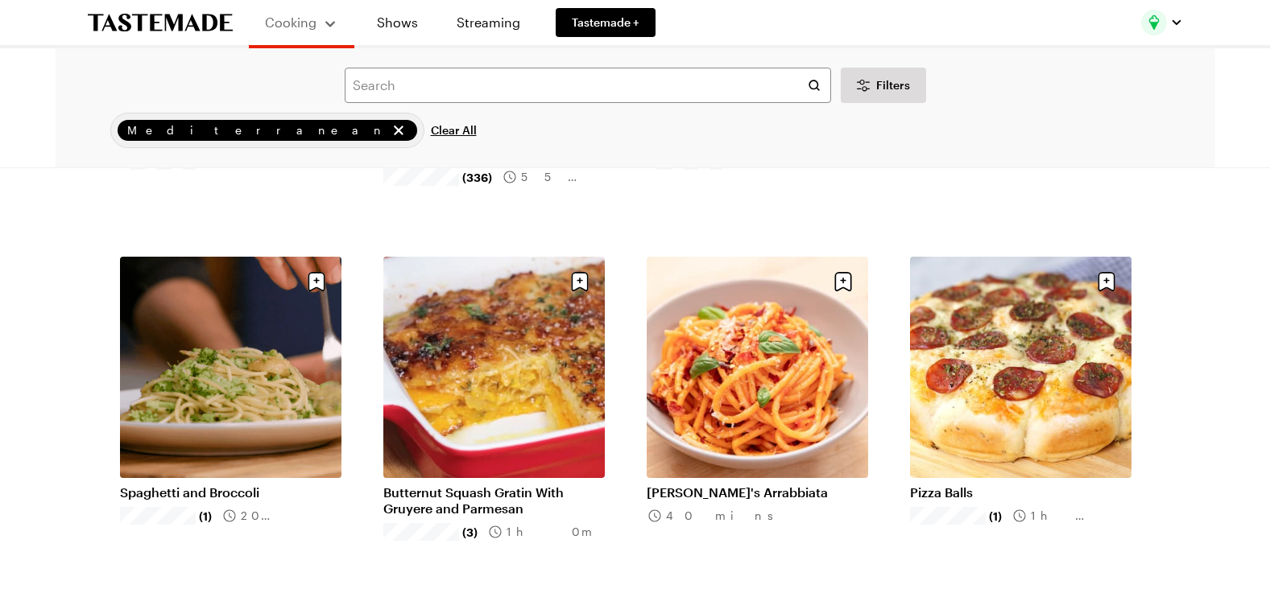
scroll to position [5796, 0]
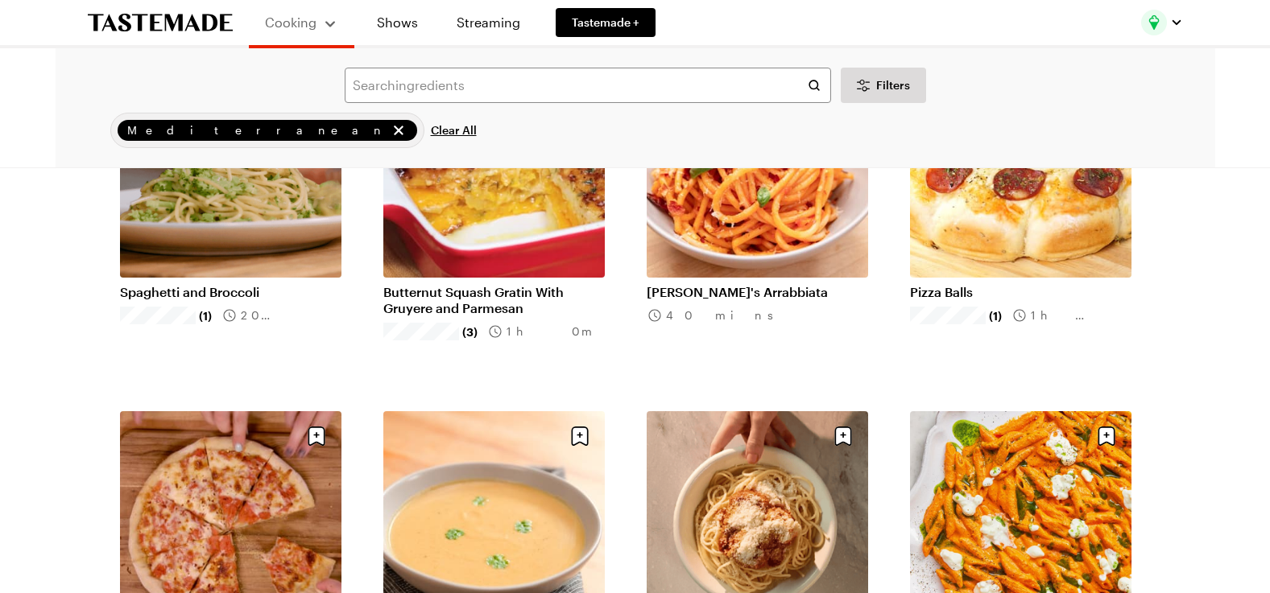
scroll to position [5850, 0]
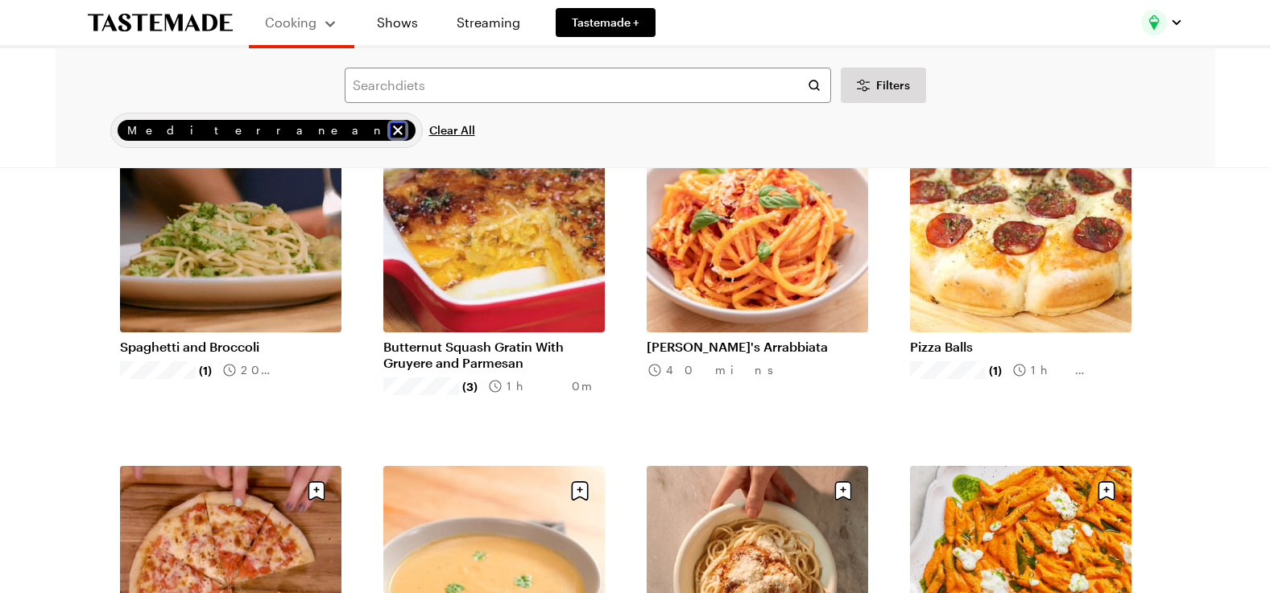
click at [393, 131] on icon "remove Mediterranean" at bounding box center [398, 131] width 10 height 10
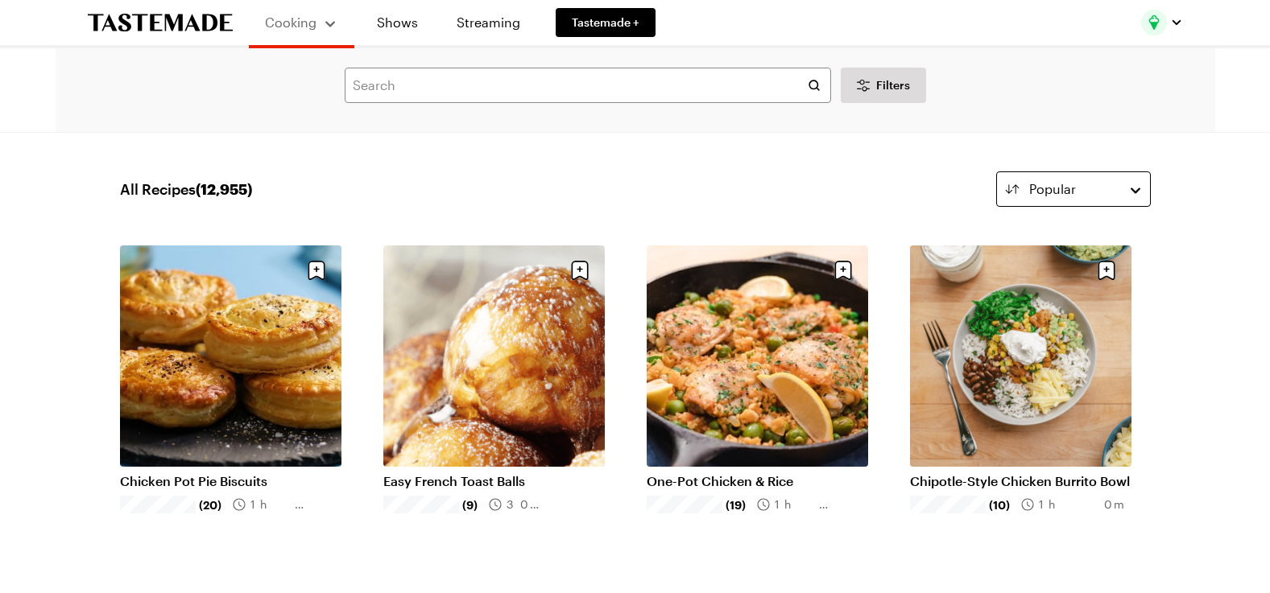
click at [1136, 192] on button "Popular" at bounding box center [1073, 188] width 155 height 35
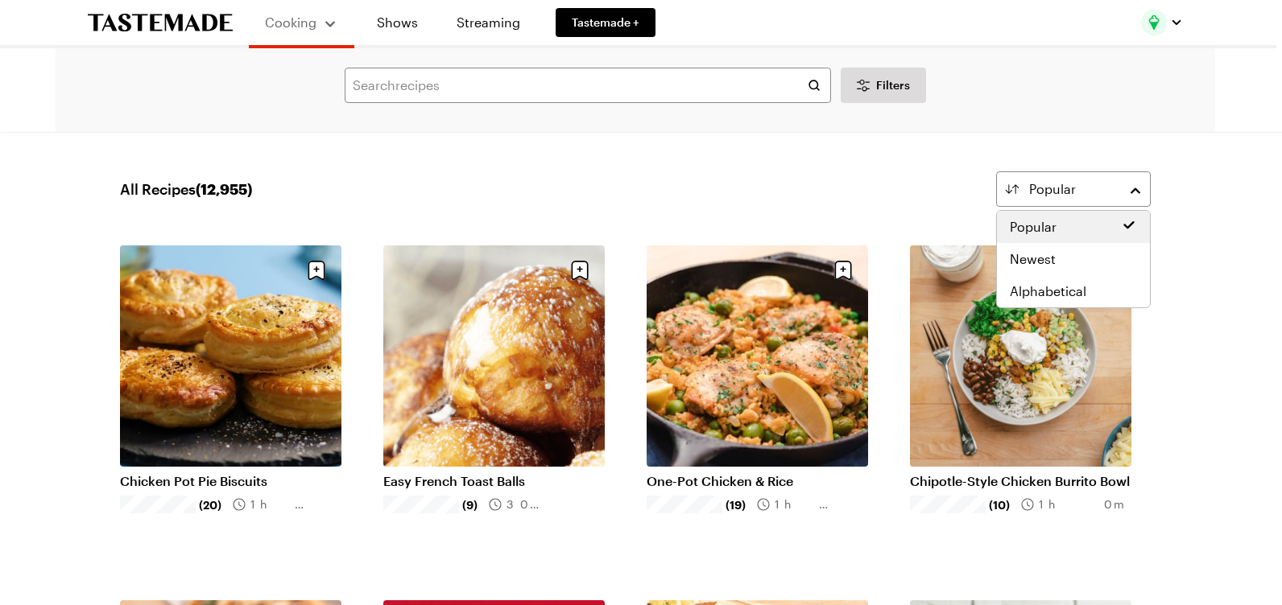
click at [1098, 225] on div "Popular" at bounding box center [1073, 226] width 127 height 19
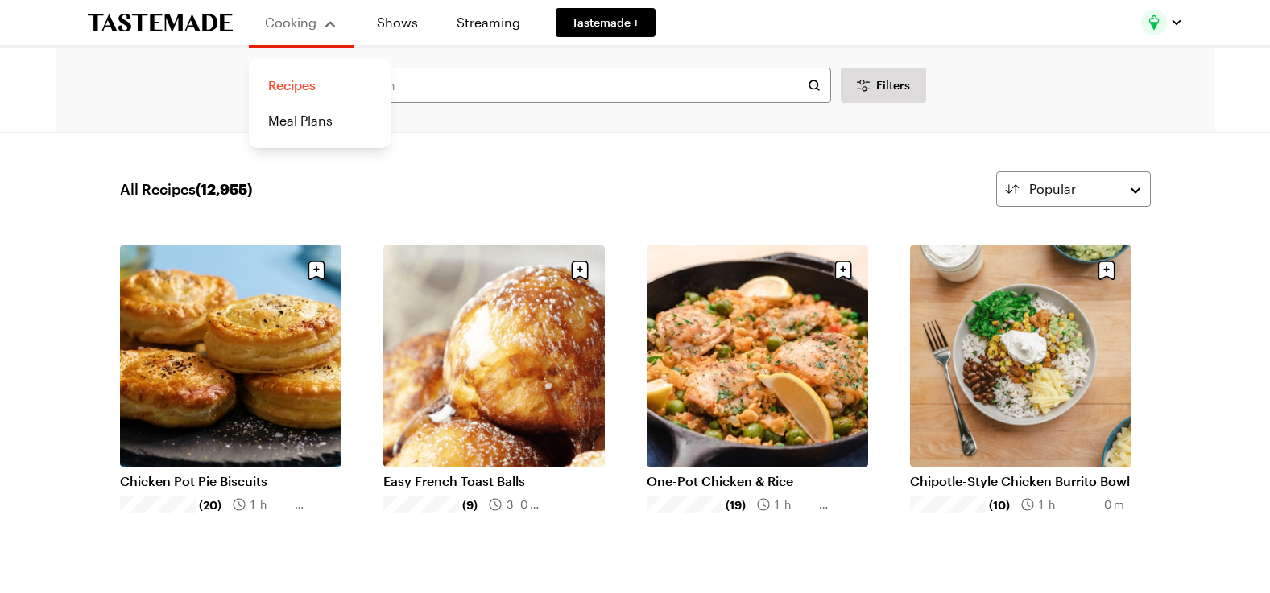
click at [316, 81] on link "Recipes" at bounding box center [319, 85] width 122 height 35
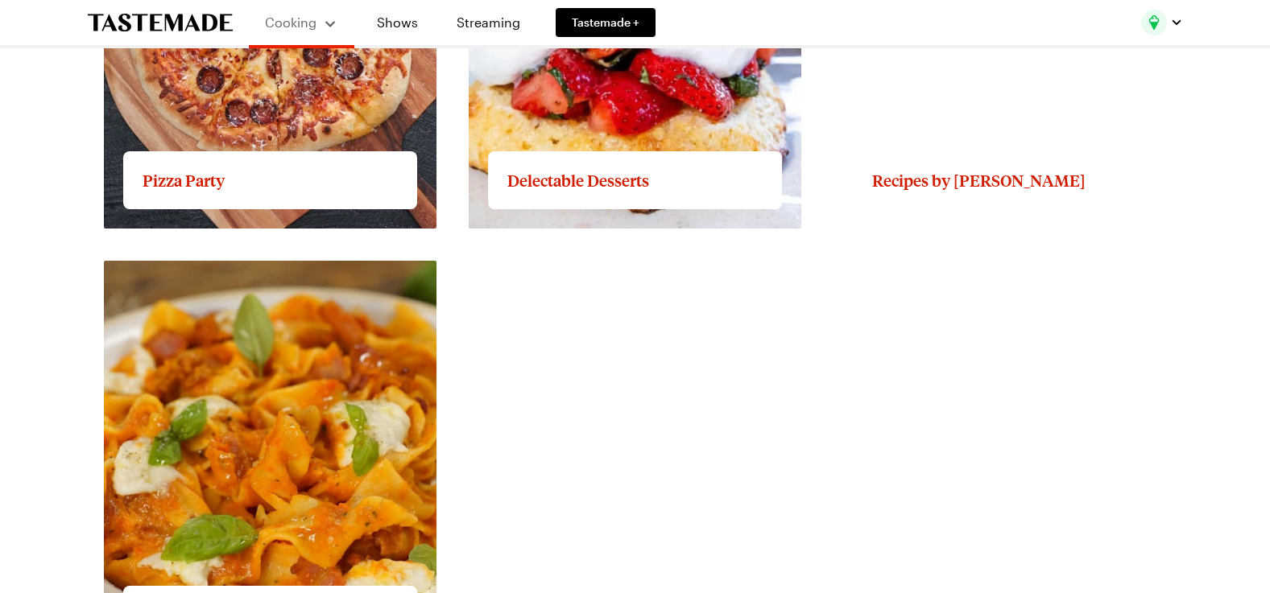
scroll to position [2727, 0]
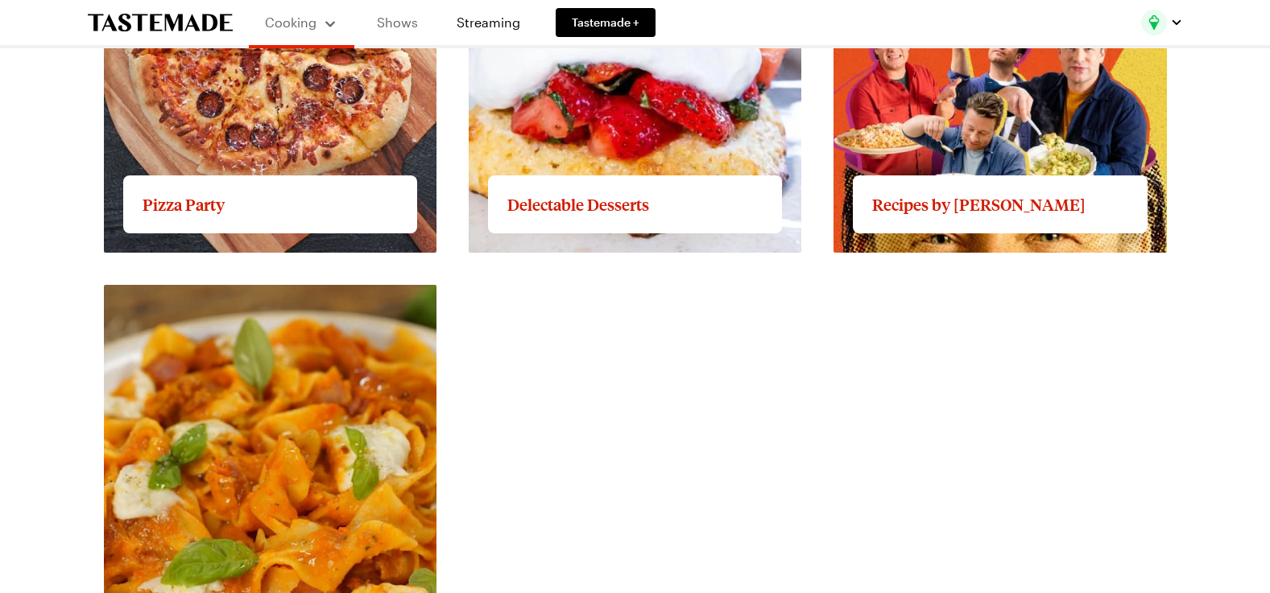
click at [409, 24] on link "Shows" at bounding box center [397, 22] width 73 height 45
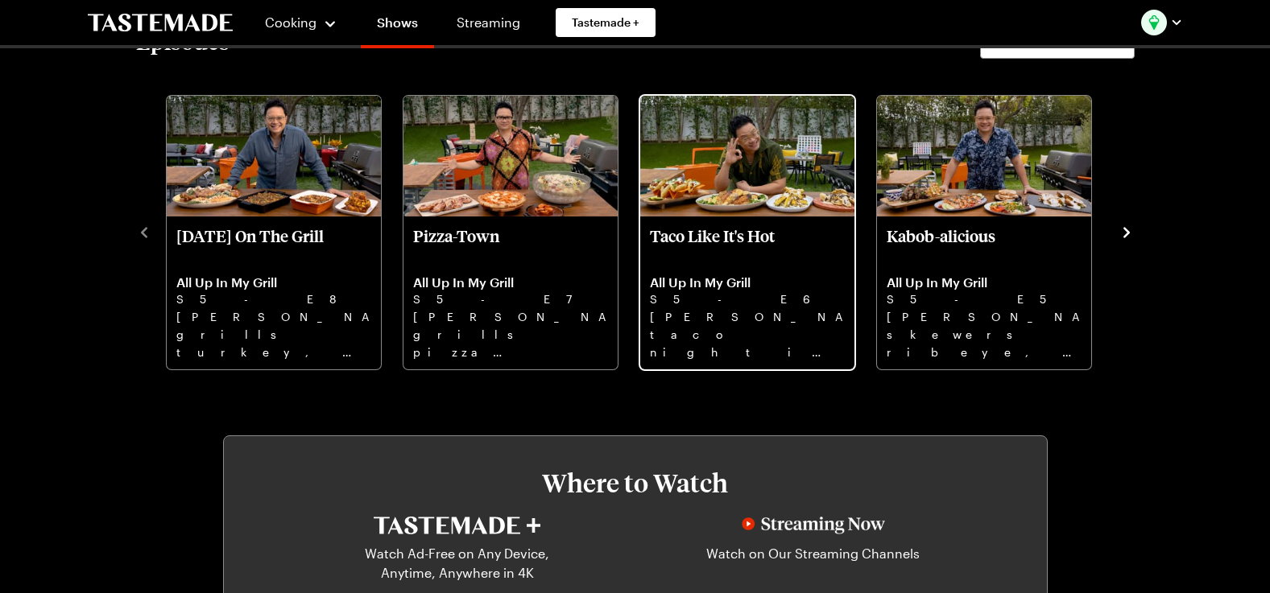
scroll to position [537, 0]
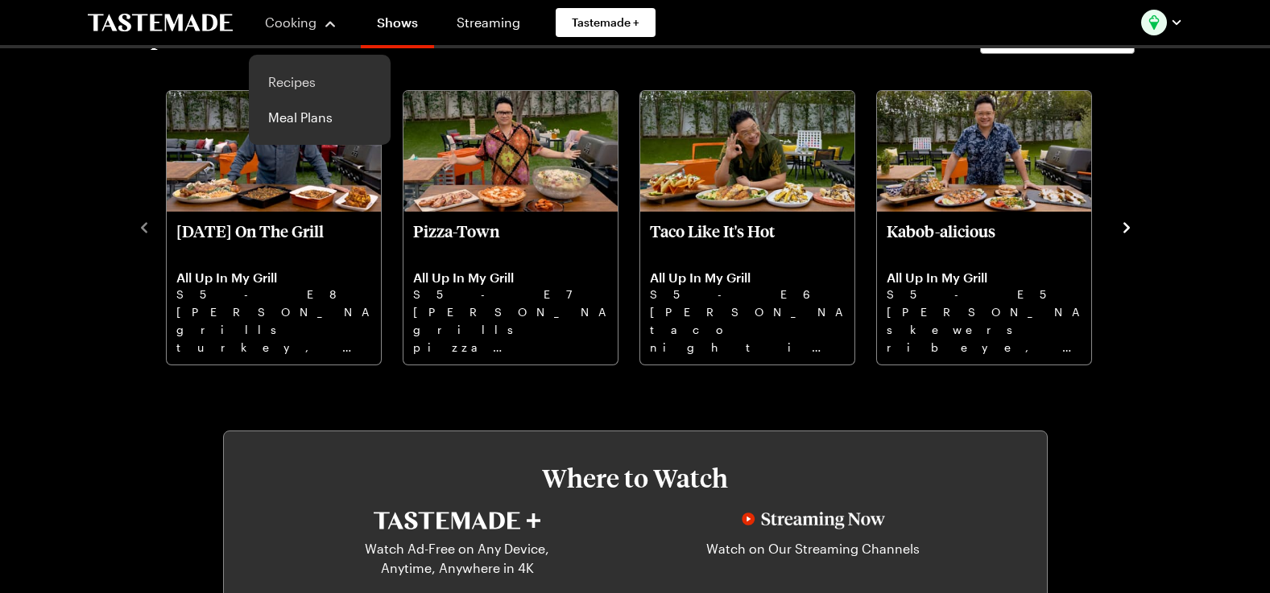
click at [304, 81] on link "Recipes" at bounding box center [319, 81] width 122 height 35
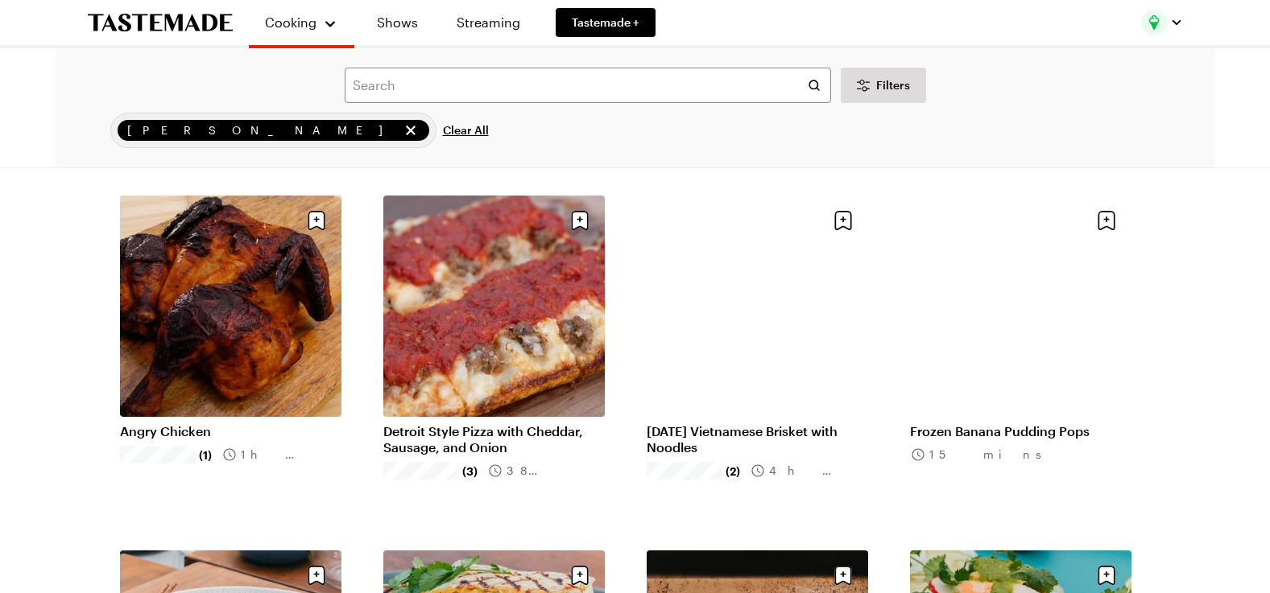
scroll to position [1503, 0]
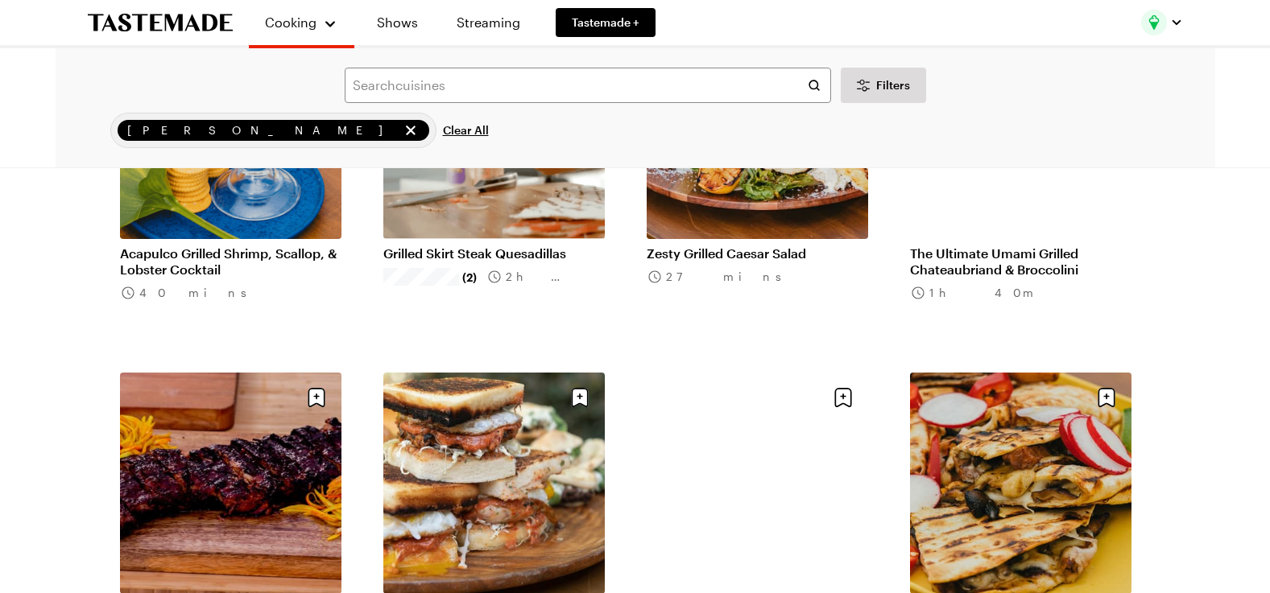
scroll to position [2469, 0]
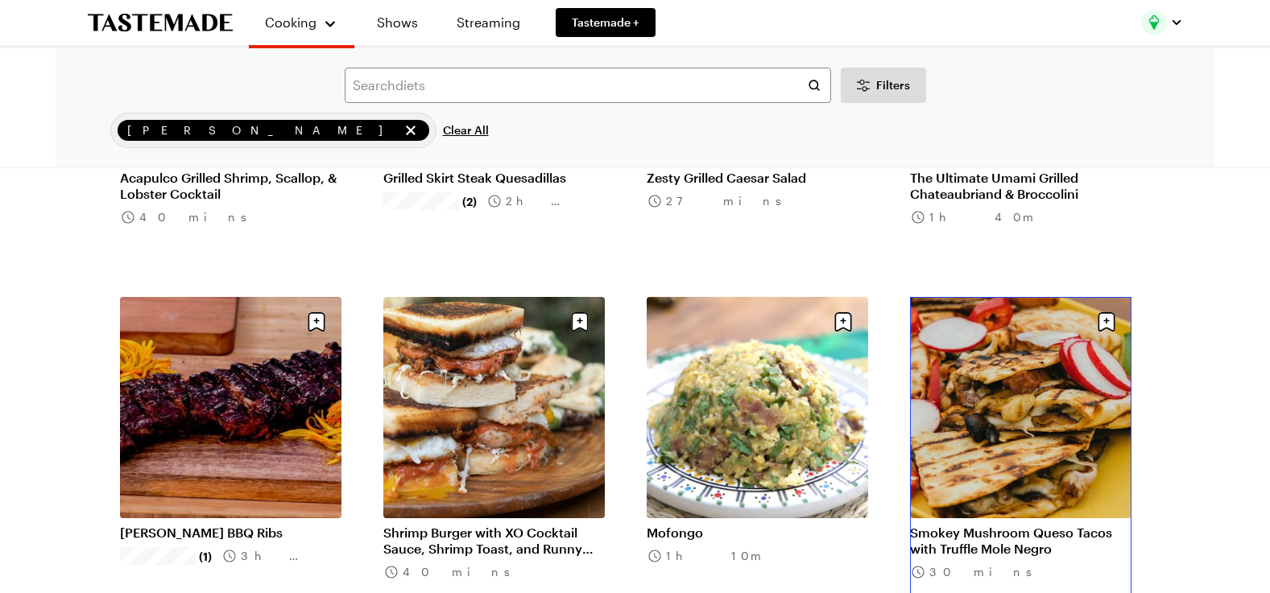
click at [1027, 525] on link "Smokey Mushroom Queso Tacos with Truffle Mole Negro" at bounding box center [1020, 541] width 221 height 32
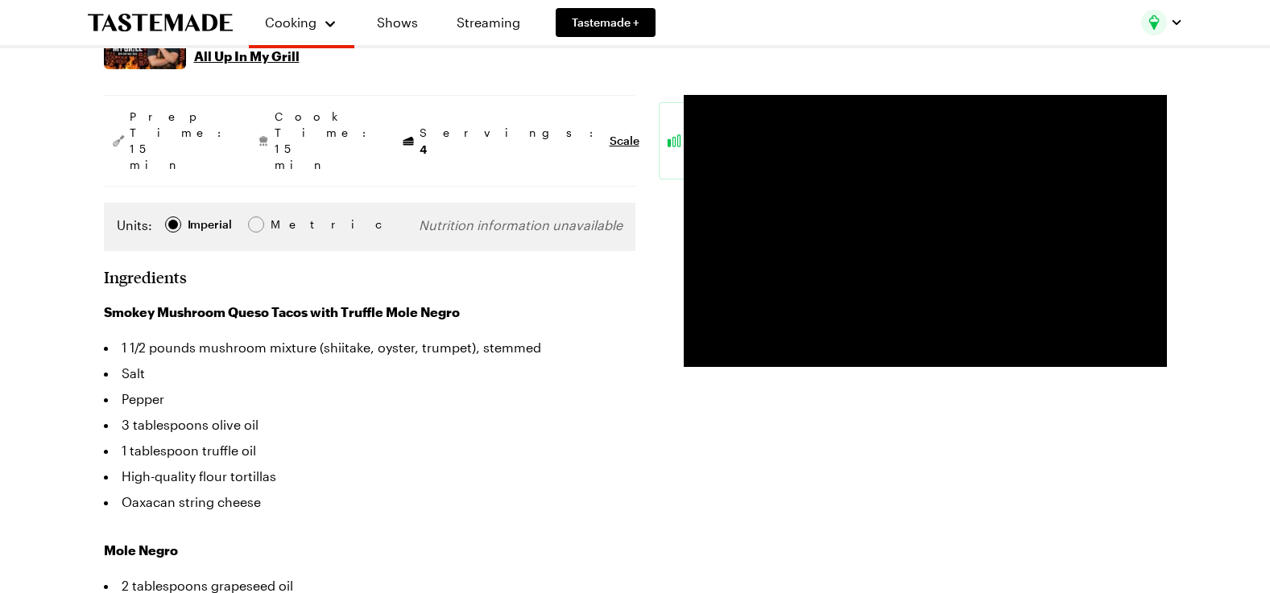
scroll to position [268, 0]
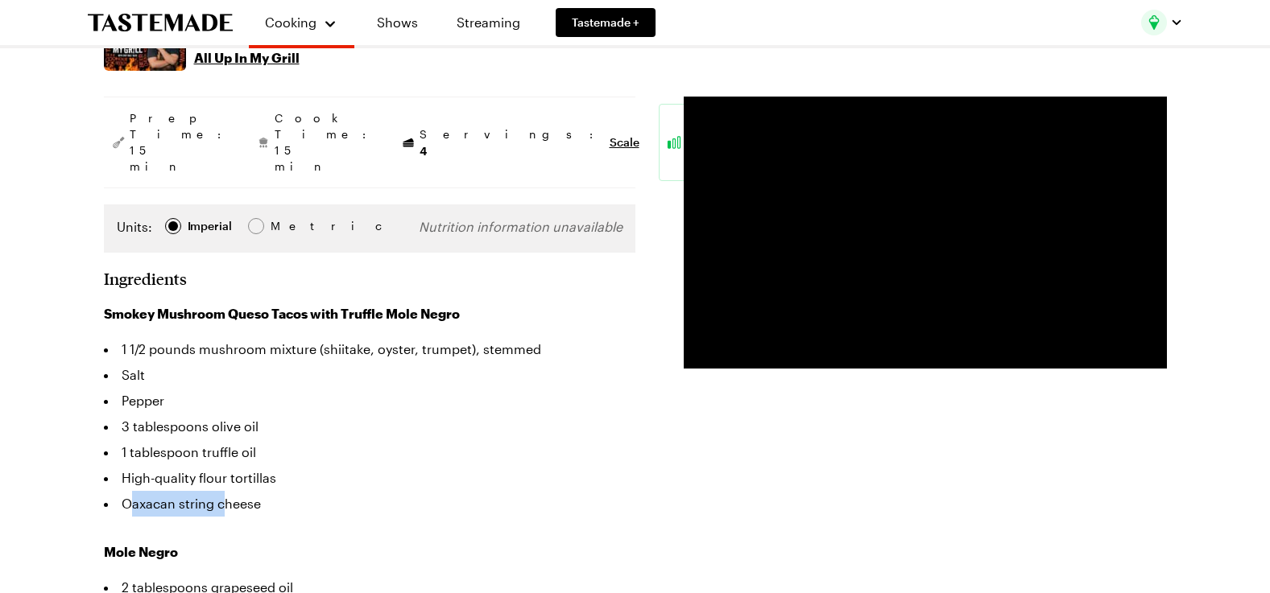
drag, startPoint x: 217, startPoint y: 456, endPoint x: 221, endPoint y: 466, distance: 11.2
click at [221, 491] on li "Oaxacan string cheese" at bounding box center [369, 504] width 531 height 26
click at [410, 543] on h3 "Mole Negro" at bounding box center [369, 552] width 531 height 19
drag, startPoint x: 122, startPoint y: 455, endPoint x: 269, endPoint y: 468, distance: 147.1
click at [269, 491] on li "Oaxacan string cheese" at bounding box center [369, 504] width 531 height 26
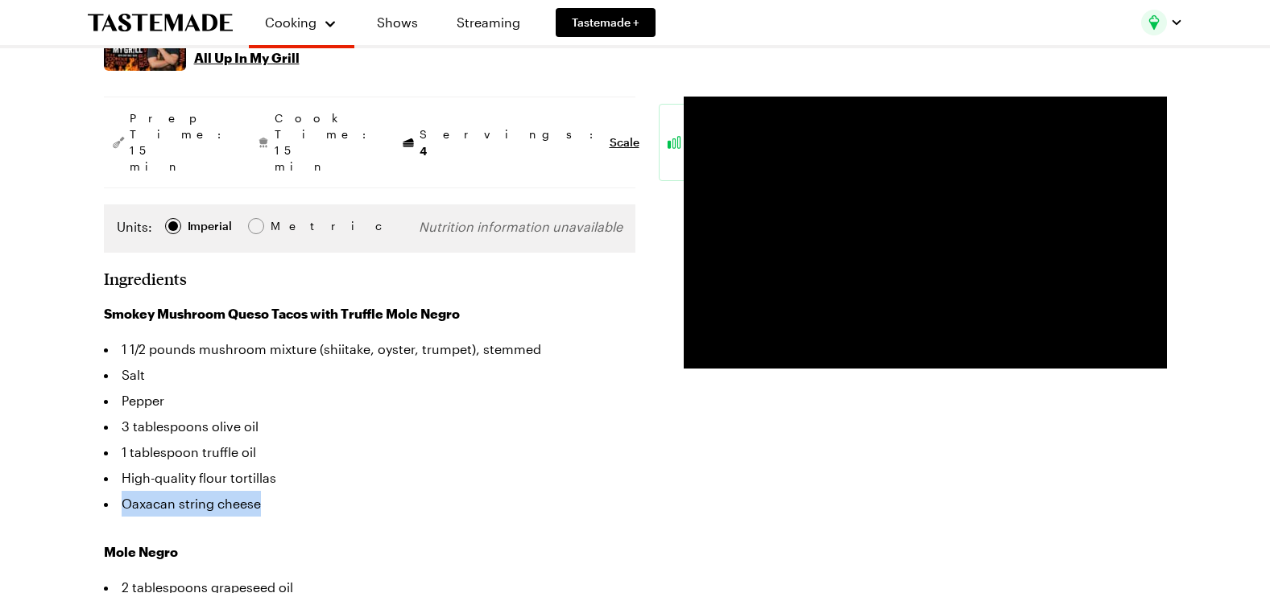
copy li "Oaxacan string cheese"
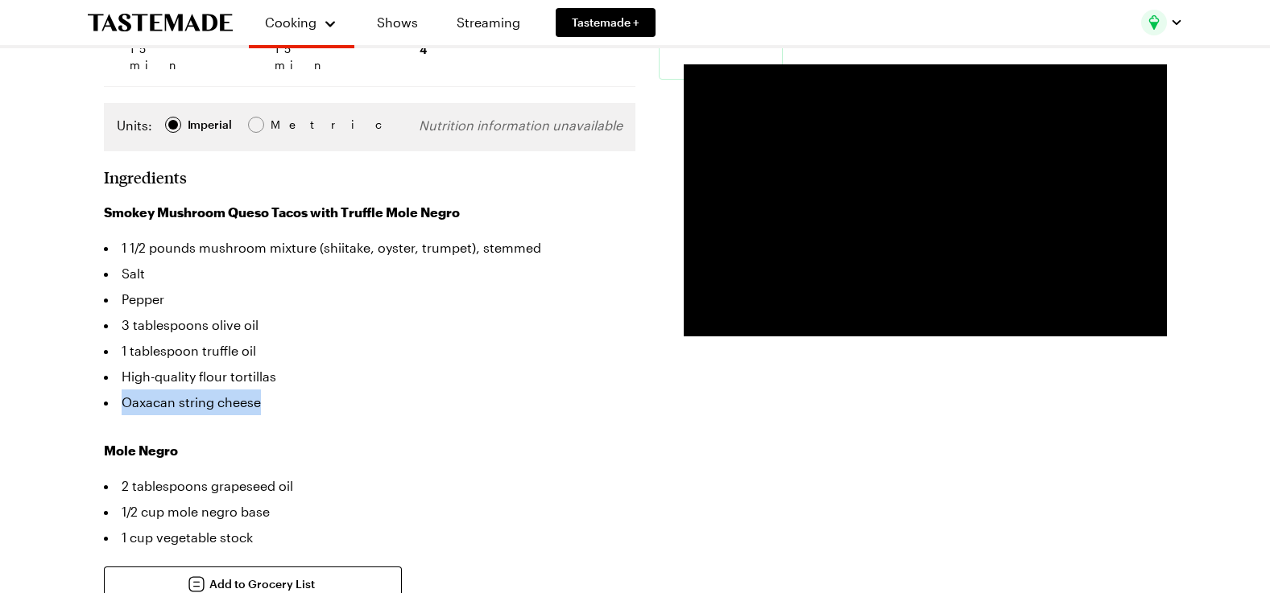
scroll to position [376, 0]
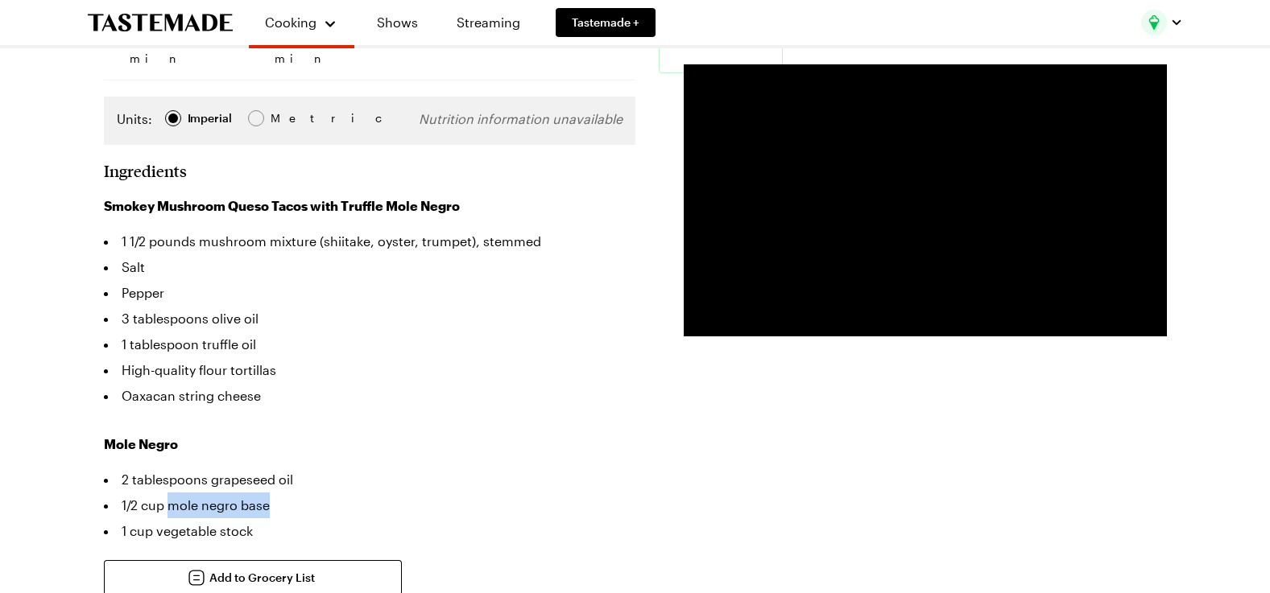
drag, startPoint x: 168, startPoint y: 459, endPoint x: 270, endPoint y: 459, distance: 101.4
click at [270, 493] on li "1/2 cup mole negro base" at bounding box center [369, 506] width 531 height 26
copy li "mole negro base"
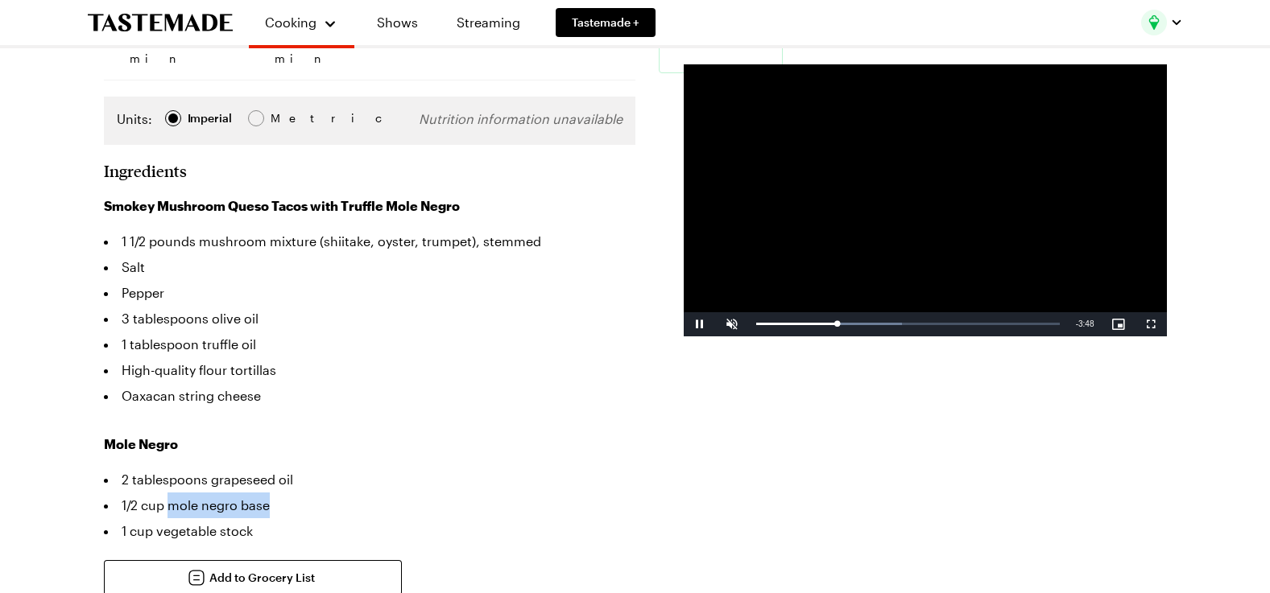
scroll to position [429, 0]
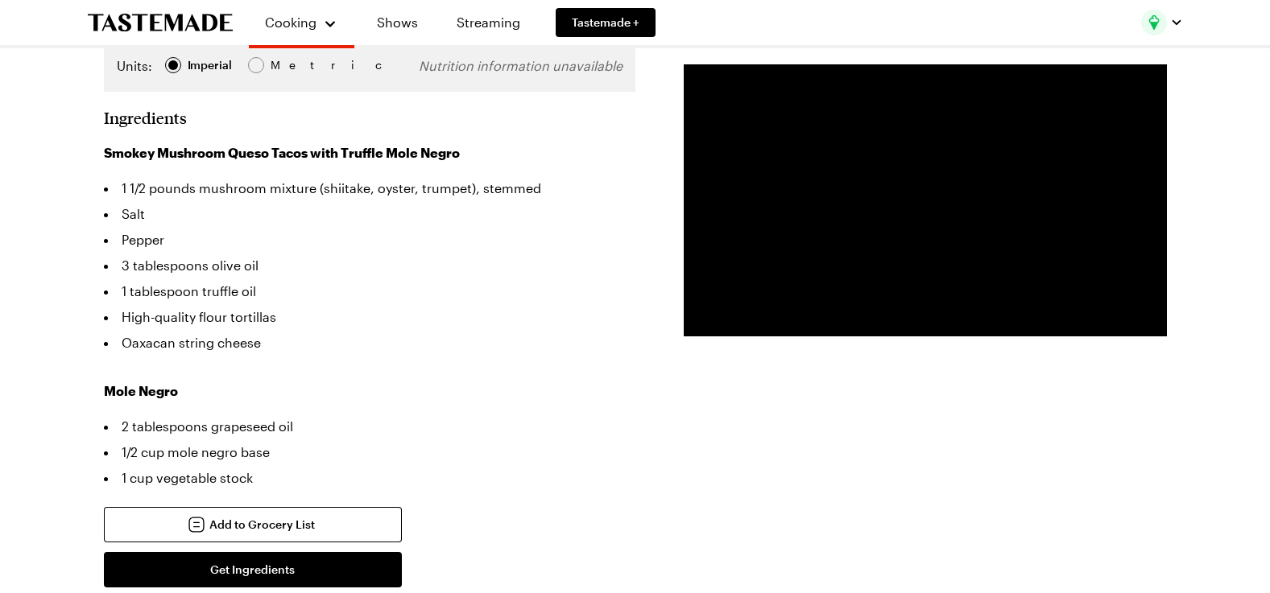
click at [454, 465] on li "1 cup vegetable stock" at bounding box center [369, 478] width 531 height 26
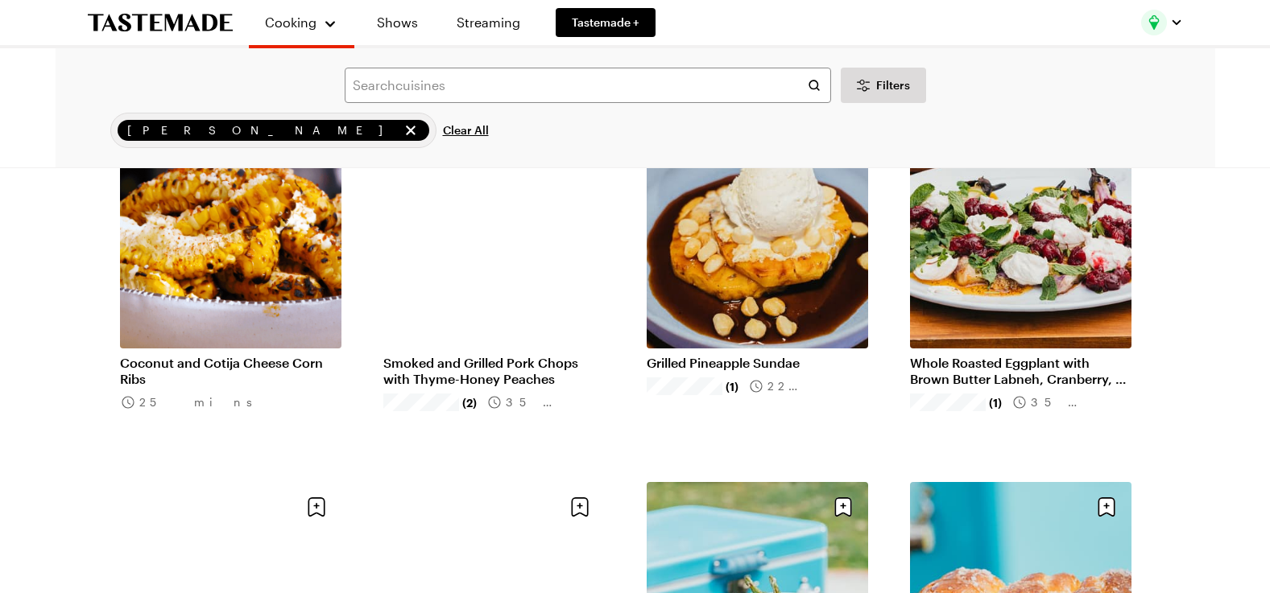
scroll to position [3918, 0]
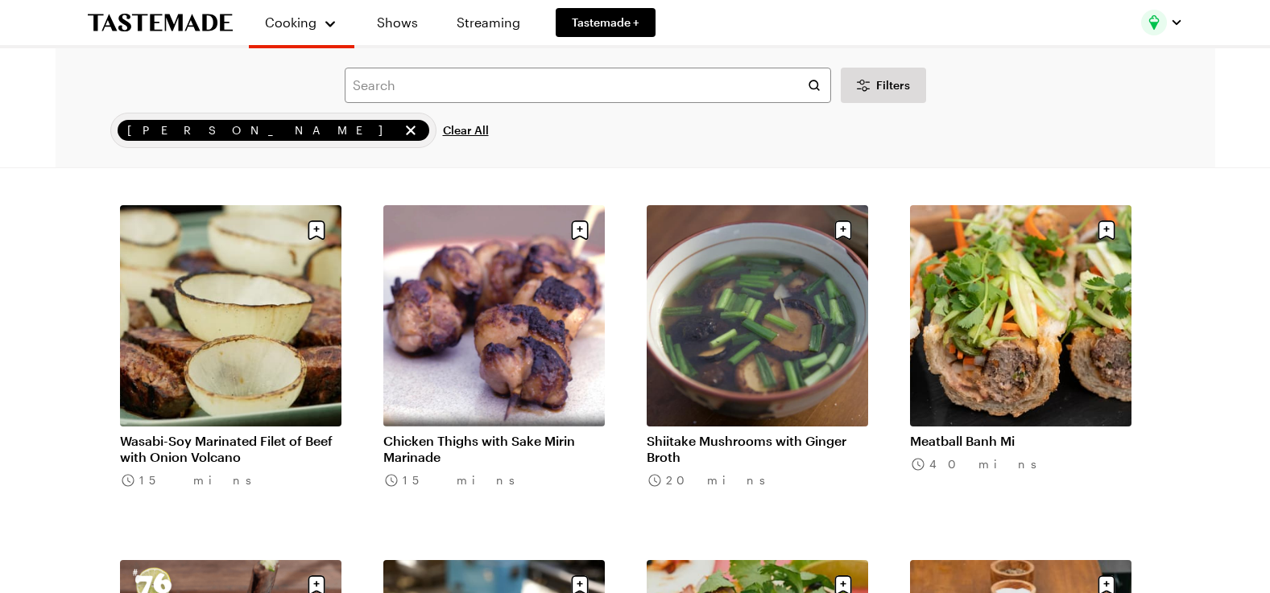
scroll to position [5045, 0]
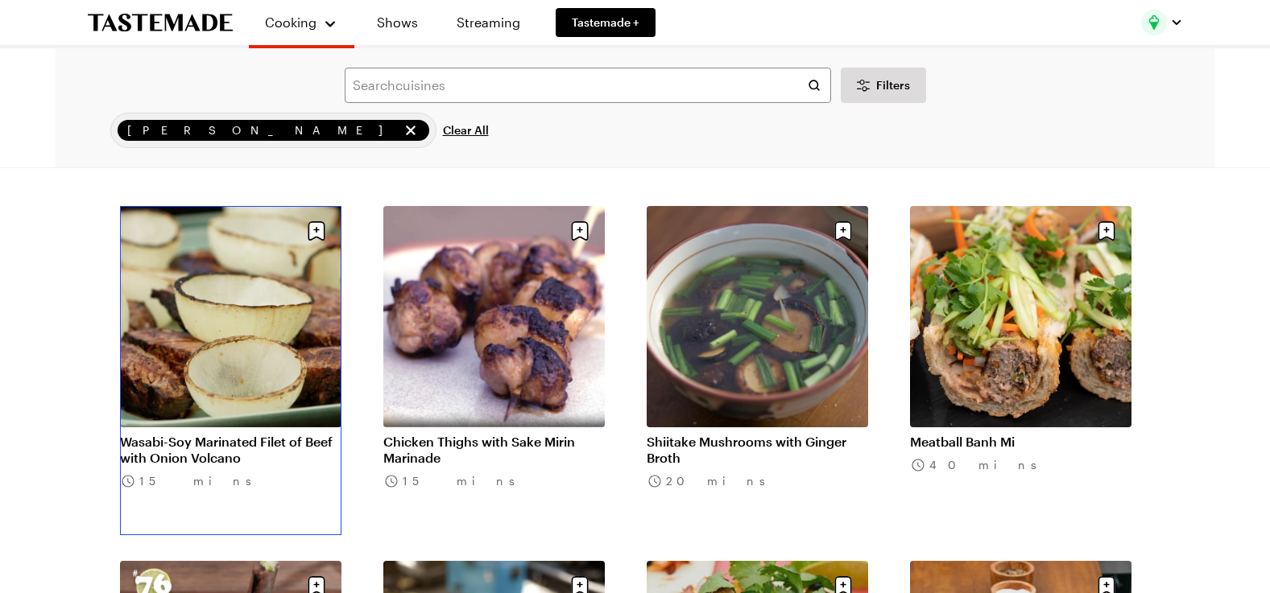
click at [266, 444] on link "Wasabi-Soy Marinated Filet of Beef with Onion Volcano" at bounding box center [230, 450] width 221 height 32
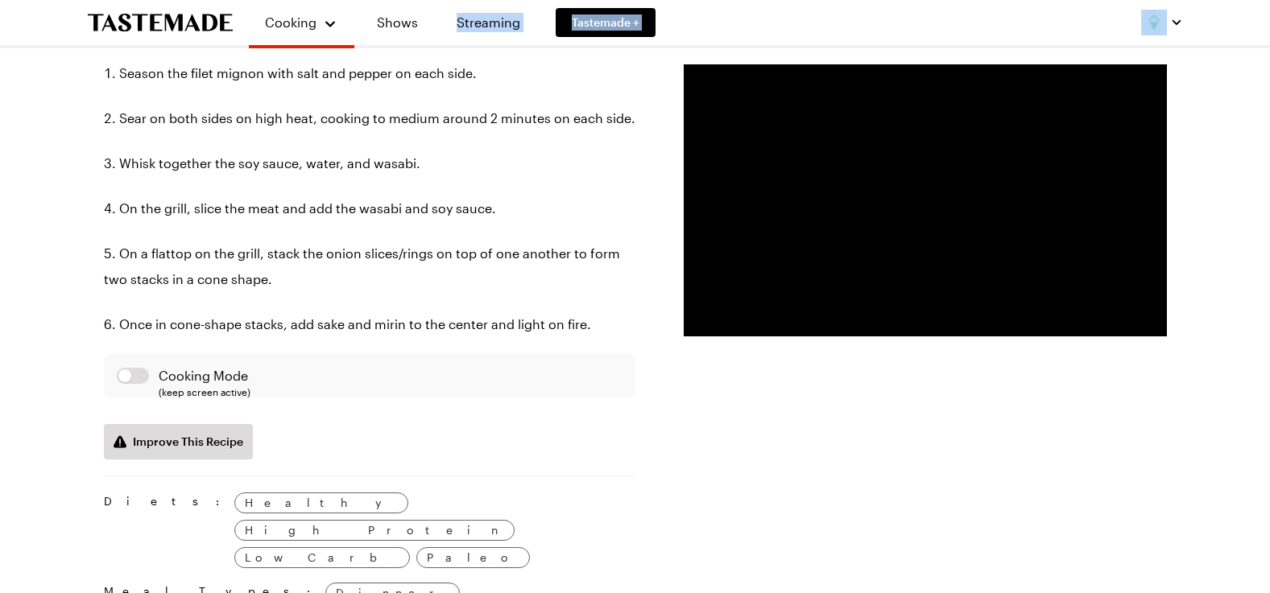
scroll to position [754, 0]
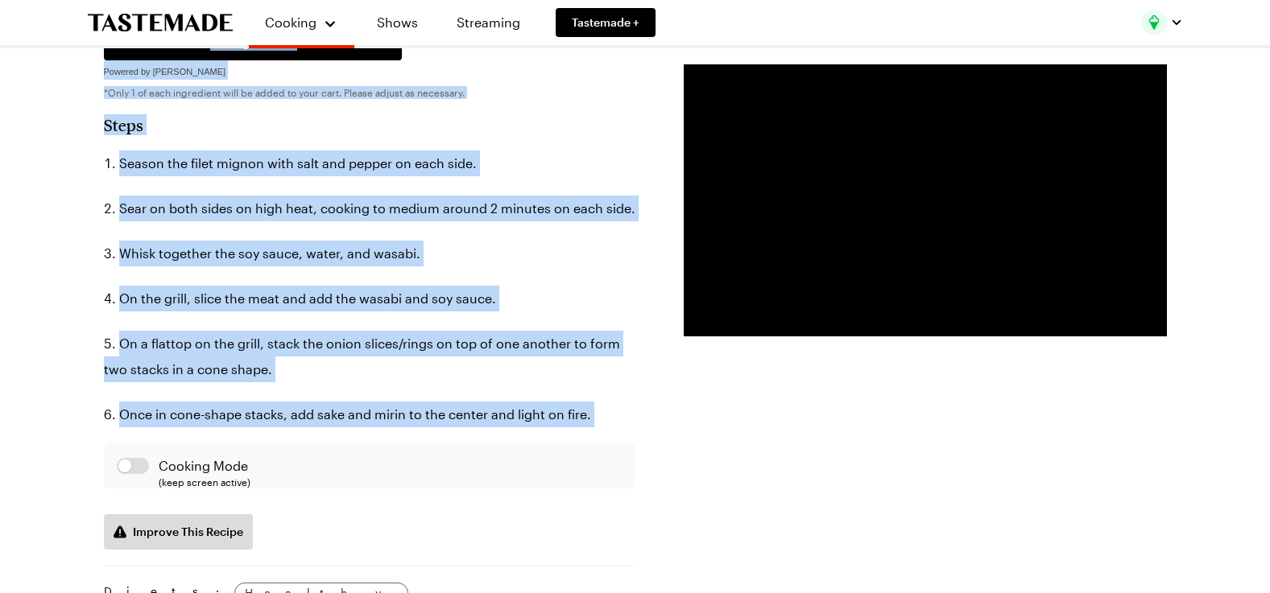
drag, startPoint x: 106, startPoint y: 130, endPoint x: 402, endPoint y: 416, distance: 411.1
click at [402, 416] on article "Wasabi-Soy Marinated Filet of Beef with Onion Volcano A hibachi staple, this fl…" at bounding box center [635, 315] width 1063 height 1823
copy article "Loremi-Dol Sitametco Adipi el Sedd eius Tempo Incidid U laboree dolore, magn al…"
drag, startPoint x: 254, startPoint y: 256, endPoint x: 250, endPoint y: 264, distance: 9.0
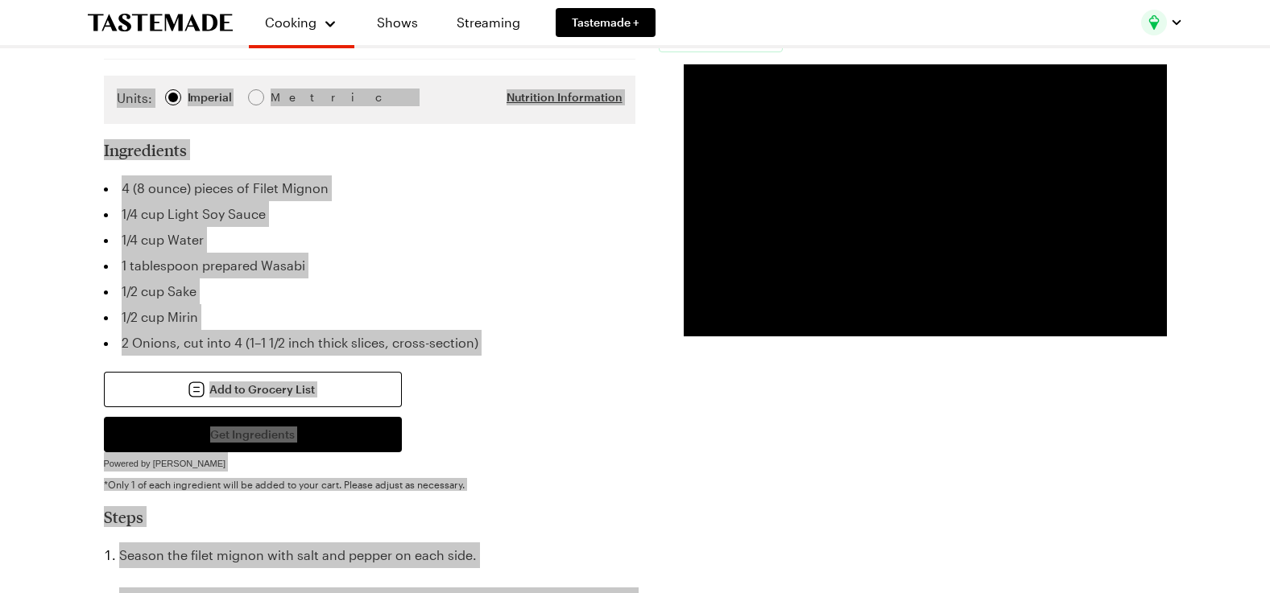
scroll to position [322, 0]
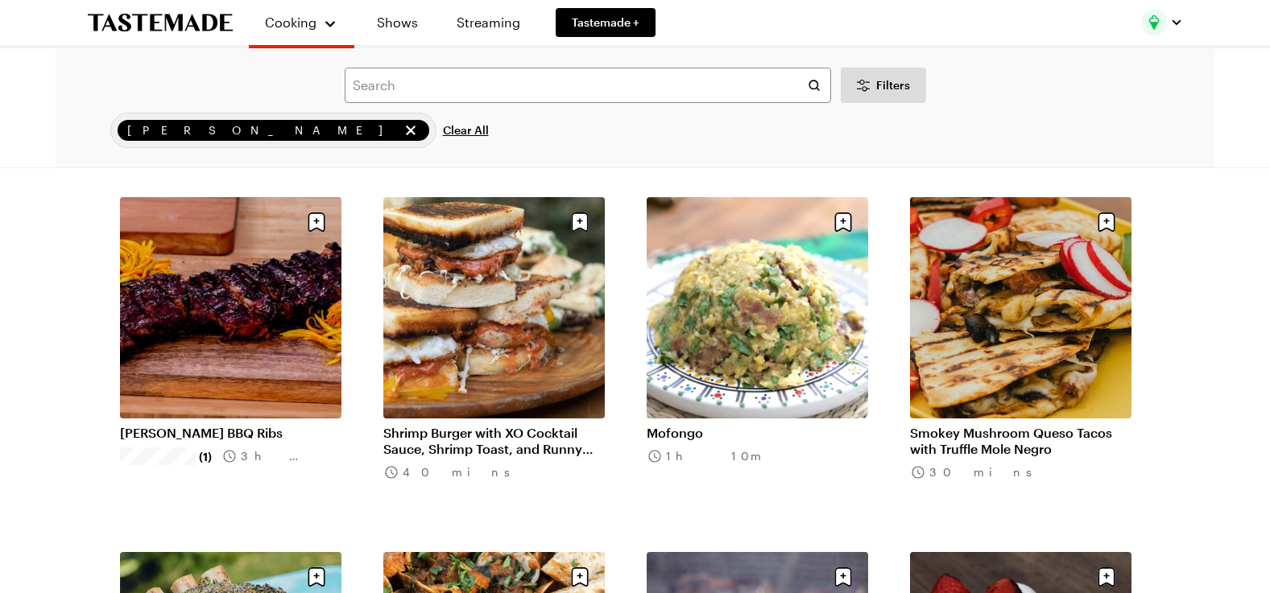
scroll to position [2576, 0]
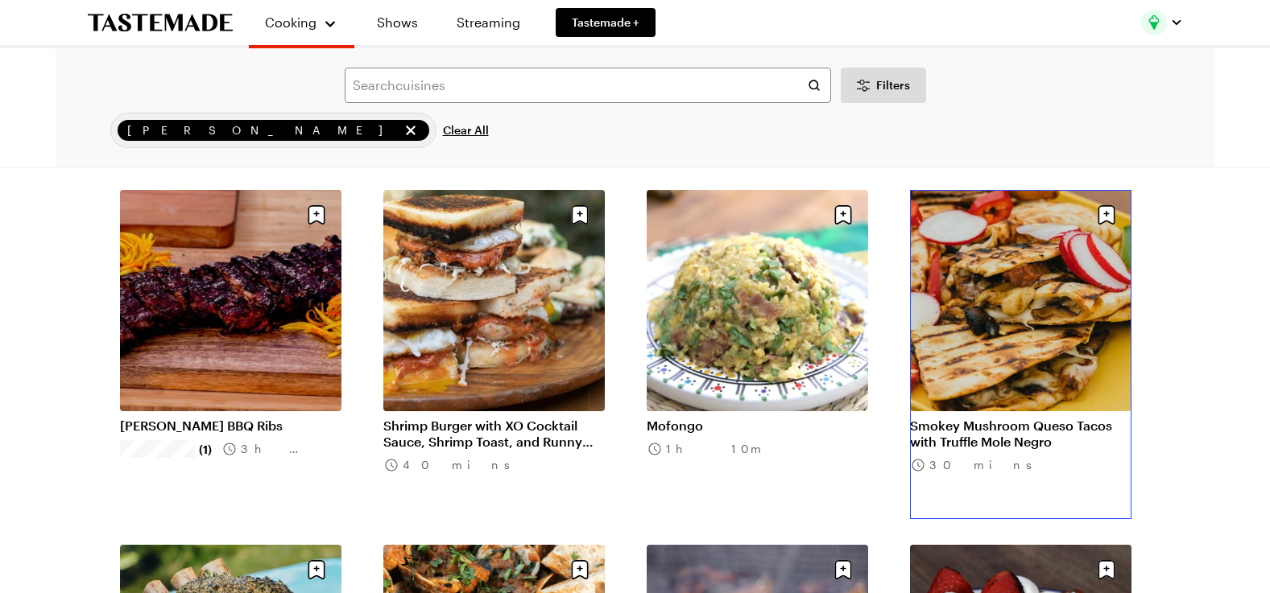
click at [1022, 418] on link "Smokey Mushroom Queso Tacos with Truffle Mole Negro" at bounding box center [1020, 434] width 221 height 32
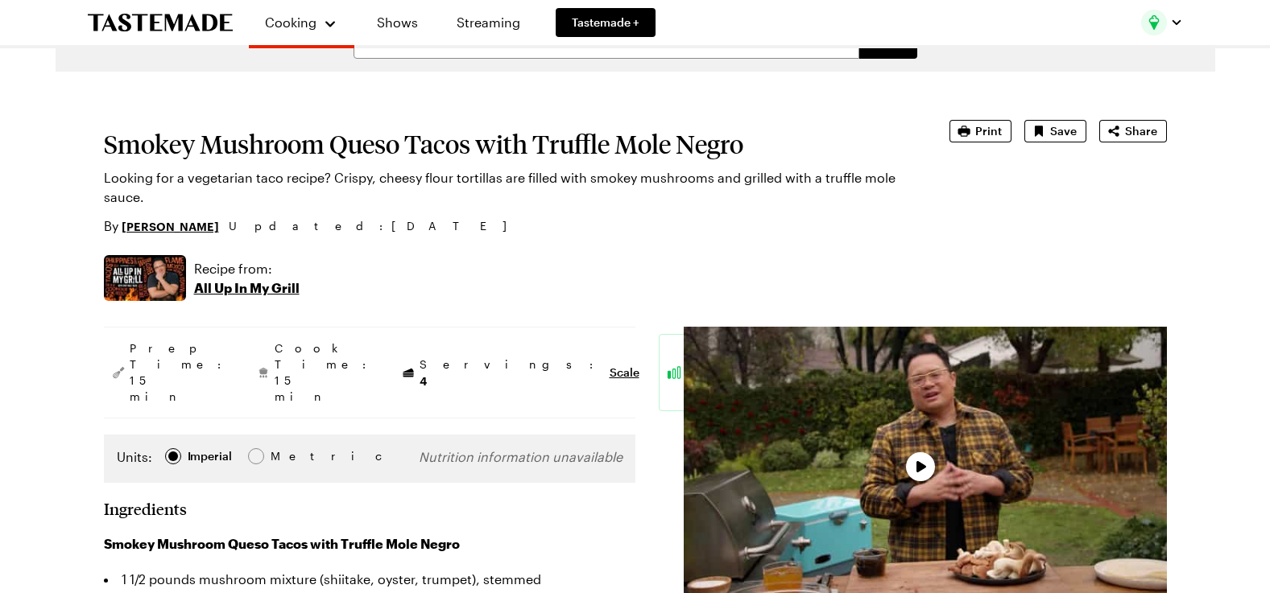
type textarea "x"
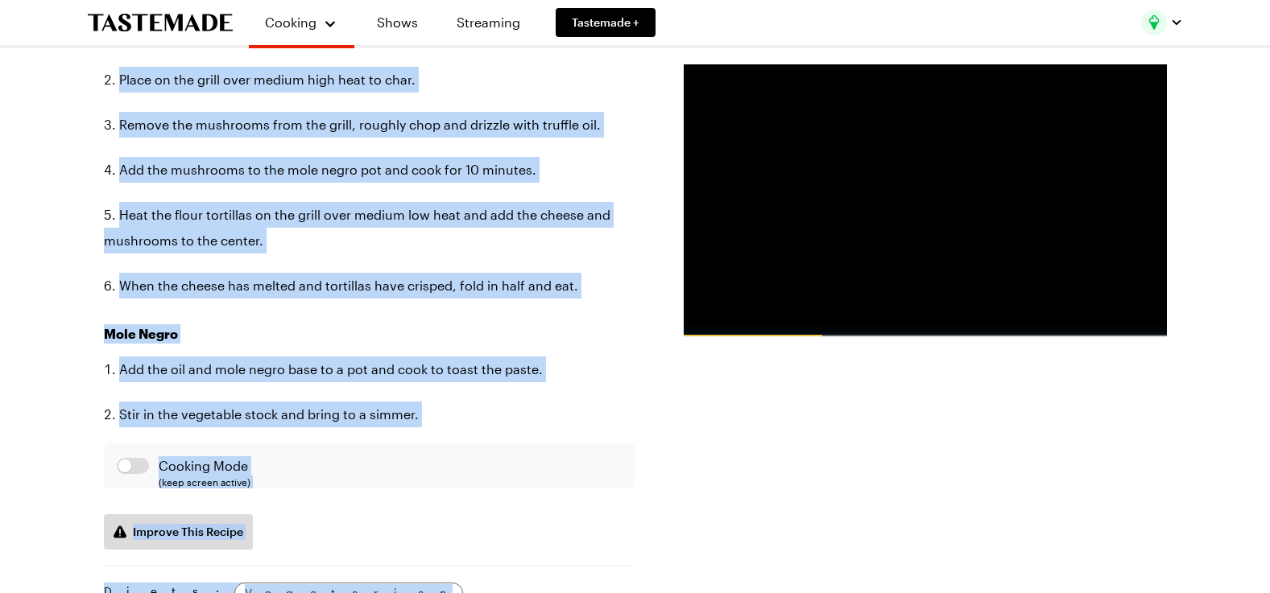
scroll to position [1146, 0]
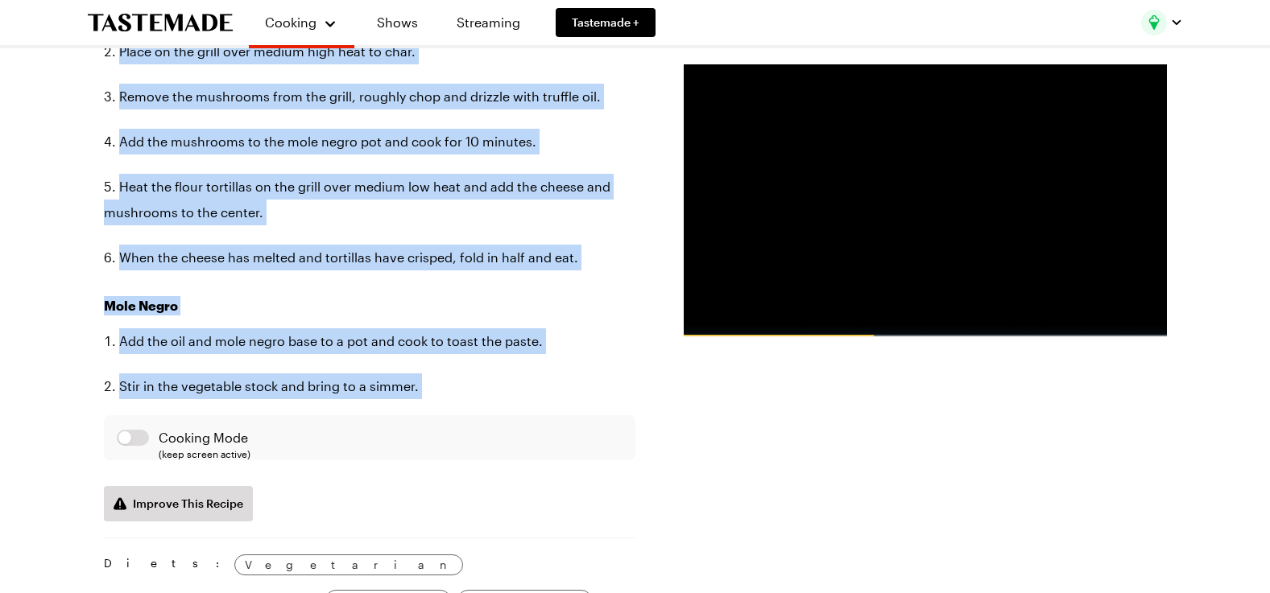
drag, startPoint x: 136, startPoint y: 327, endPoint x: 478, endPoint y: 365, distance: 344.2
click at [478, 365] on div "Prep Time: 15 min Cook Time: 15 min Servings: 4 Scale Easy Units: Imperial Impe…" at bounding box center [369, 164] width 531 height 1890
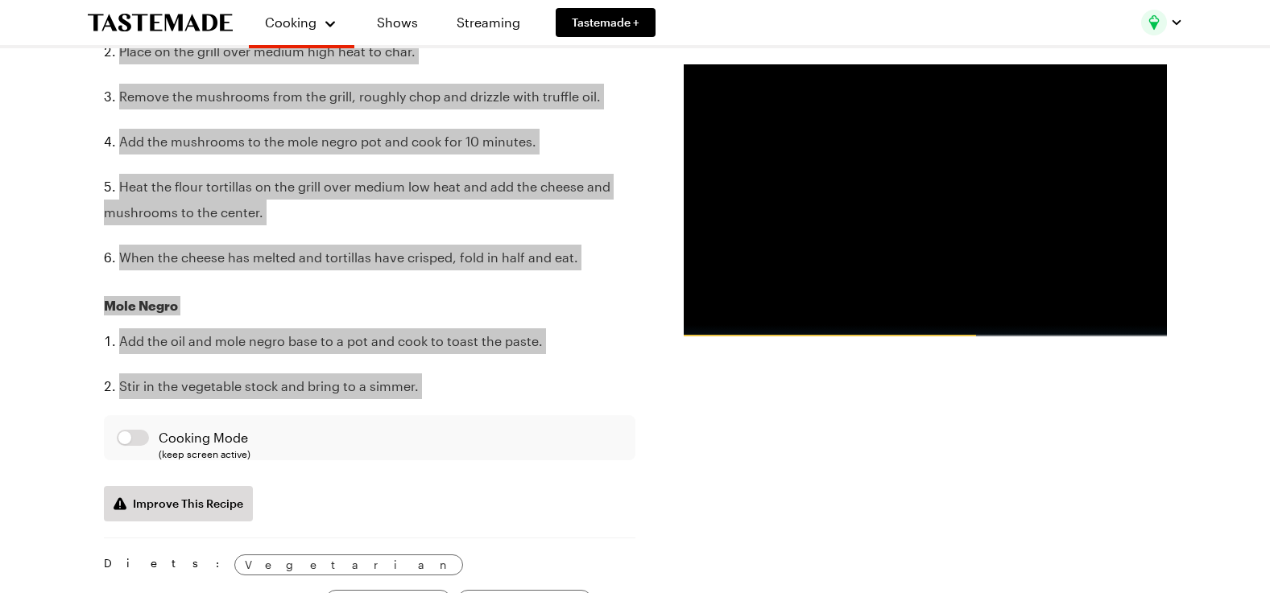
scroll to position [807, 0]
